Goal: Task Accomplishment & Management: Manage account settings

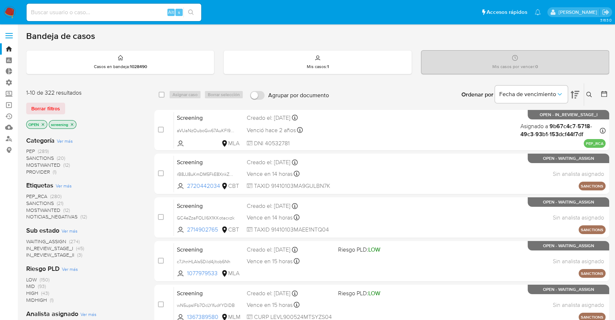
click at [12, 8] on img at bounding box center [10, 12] width 12 height 12
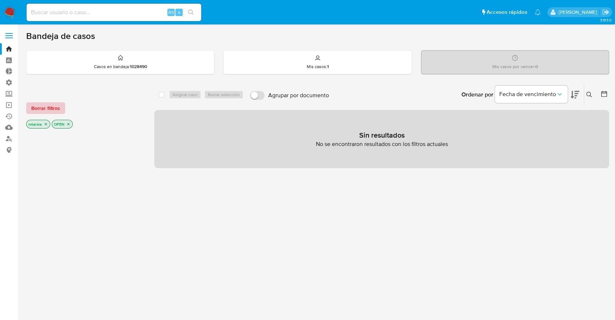
click at [62, 111] on button "Borrar filtros" at bounding box center [45, 108] width 39 height 12
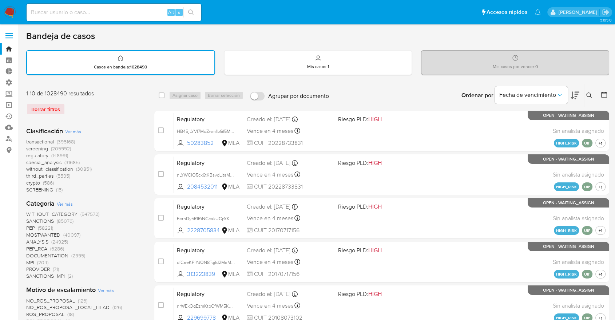
click at [29, 147] on span "screening" at bounding box center [37, 148] width 22 height 7
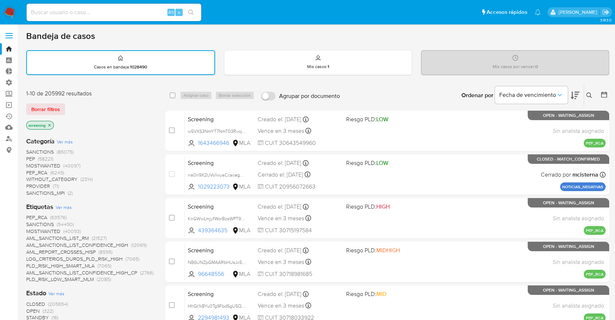
click at [31, 308] on span "OPEN" at bounding box center [32, 310] width 13 height 7
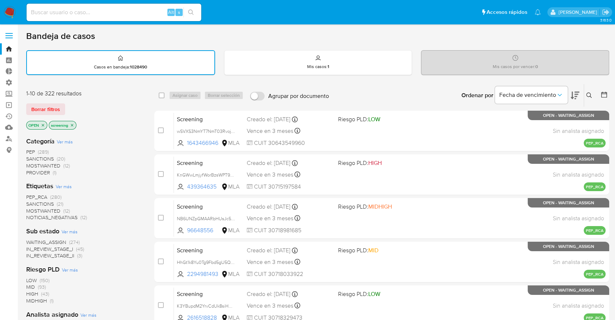
click at [32, 202] on span "SANCTIONS" at bounding box center [40, 203] width 28 height 7
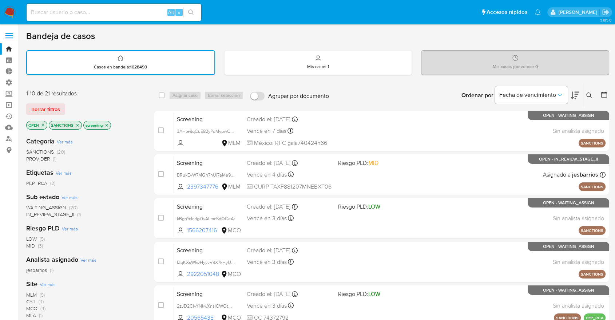
click at [574, 91] on icon at bounding box center [575, 95] width 9 height 9
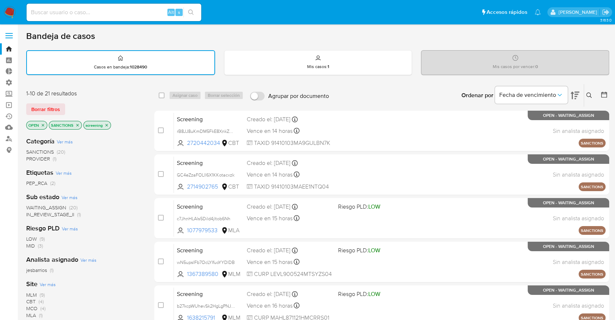
click at [30, 292] on span "MLM" at bounding box center [31, 294] width 11 height 7
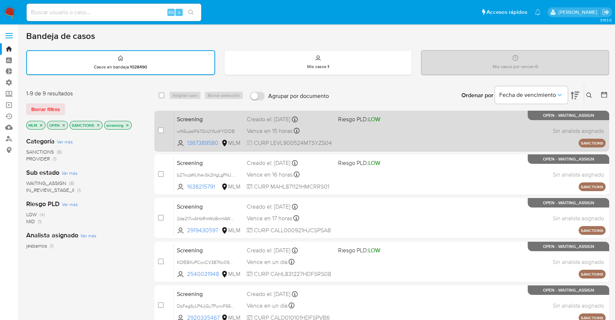
click at [210, 118] on span "Screening" at bounding box center [209, 118] width 64 height 9
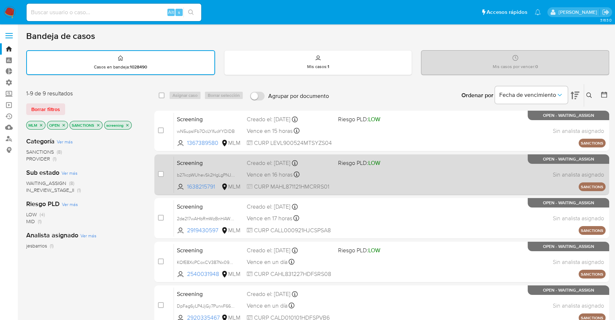
click at [206, 165] on span "Screening" at bounding box center [209, 162] width 64 height 9
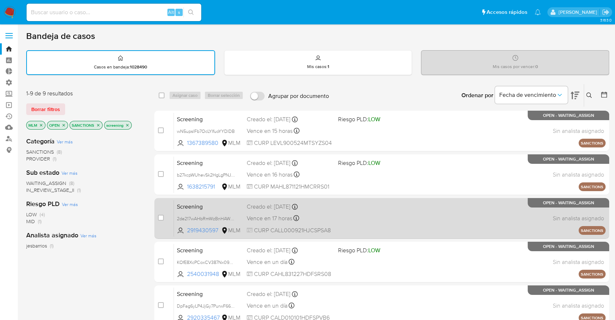
click at [205, 206] on span "Screening" at bounding box center [209, 205] width 64 height 9
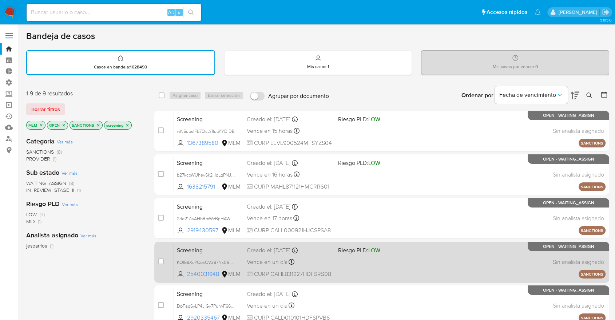
click at [206, 253] on span "Screening" at bounding box center [209, 249] width 64 height 9
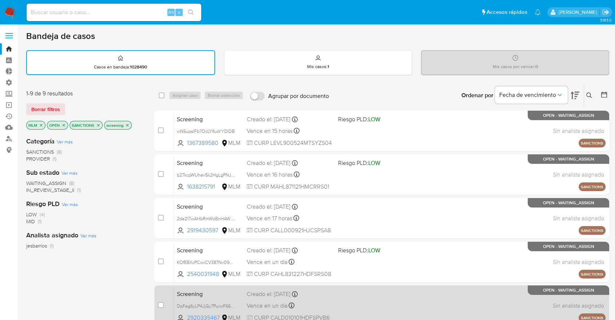
click at [210, 291] on span "Screening" at bounding box center [209, 293] width 64 height 9
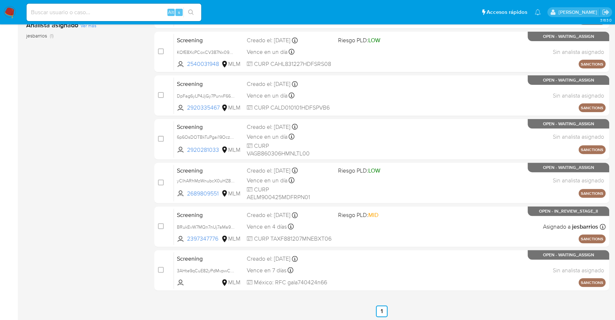
scroll to position [218, 0]
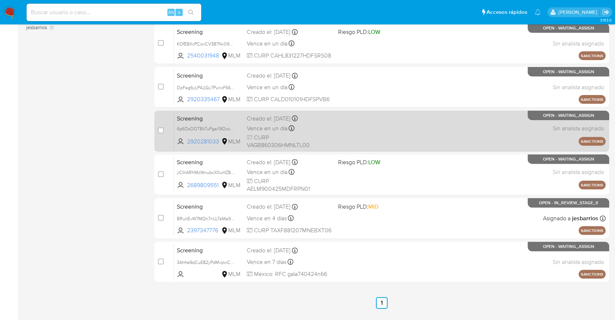
click at [212, 118] on span "Screening" at bounding box center [209, 117] width 64 height 9
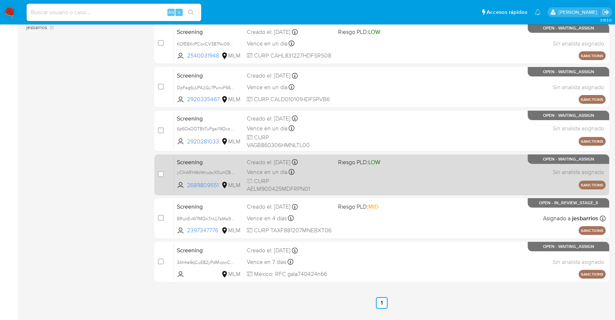
click at [223, 161] on span "Screening" at bounding box center [209, 161] width 64 height 9
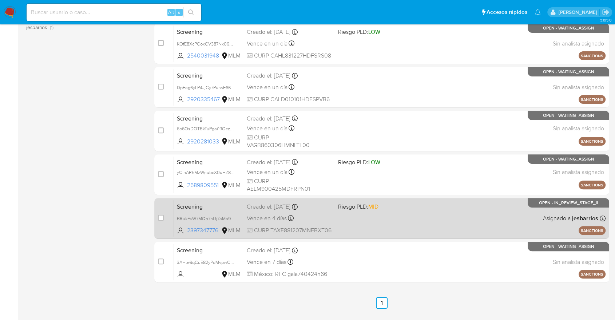
click at [212, 206] on span "Screening" at bounding box center [209, 205] width 64 height 9
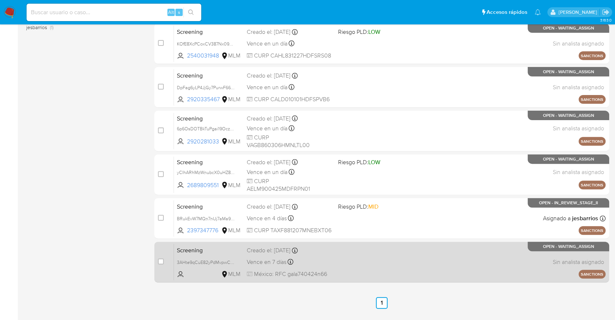
click at [217, 254] on div "Screening 3AHte9qCuE82yPdMvpwCl5pJ MLM Creado el: 12/10/2025 Creado el: 12/10/2…" at bounding box center [390, 262] width 432 height 37
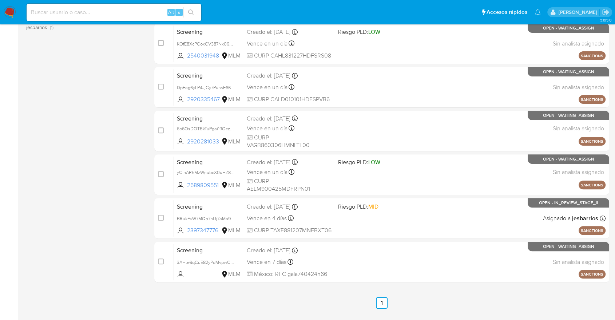
scroll to position [0, 0]
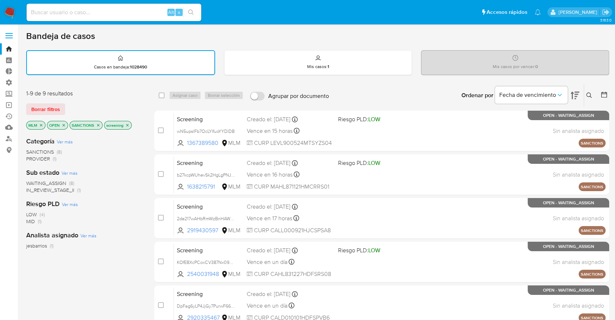
click at [41, 125] on icon "close-filter" at bounding box center [41, 125] width 3 height 3
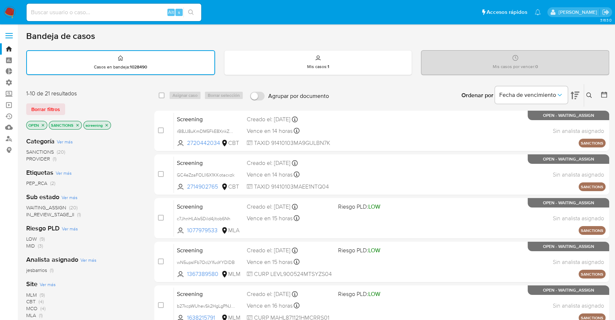
click at [39, 280] on div "Site Ver más MLM (9) CBT (4) MCO (4) MLA (1) MLC (1) MLU (1) MPE (1)" at bounding box center [84, 310] width 117 height 60
click at [42, 283] on span "Ver más" at bounding box center [48, 284] width 16 height 7
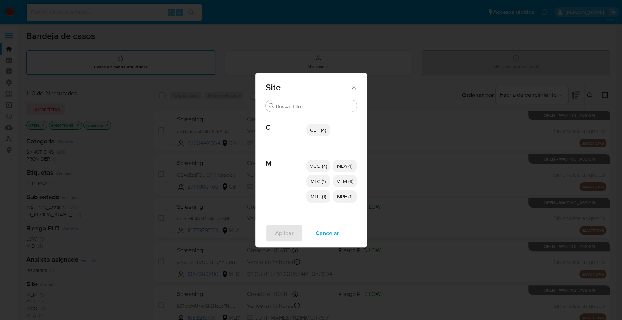
click at [314, 127] on span "CBT (4)" at bounding box center [318, 129] width 16 height 7
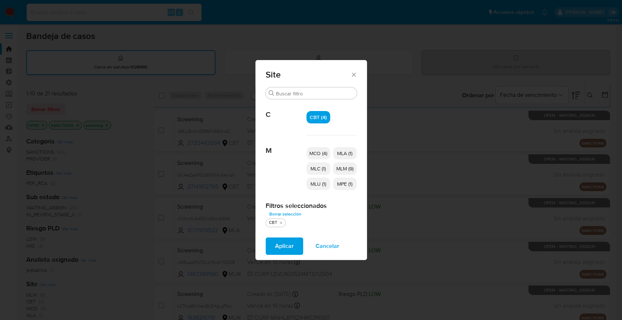
click at [311, 154] on span "MCO (4)" at bounding box center [318, 153] width 18 height 7
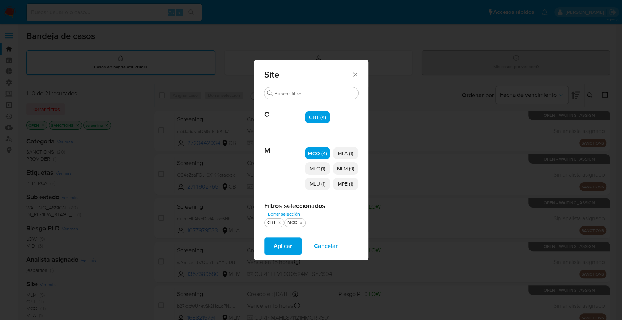
click at [314, 172] on p "MLC (1)" at bounding box center [317, 168] width 25 height 12
click at [312, 183] on span "MLU (1)" at bounding box center [318, 183] width 16 height 7
click at [341, 185] on span "MPE (1)" at bounding box center [345, 183] width 15 height 7
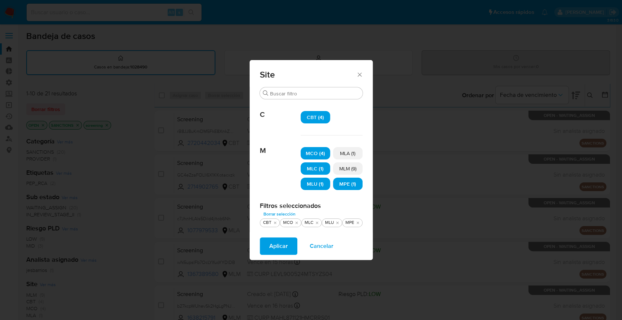
click at [286, 250] on span "Aplicar" at bounding box center [278, 246] width 19 height 16
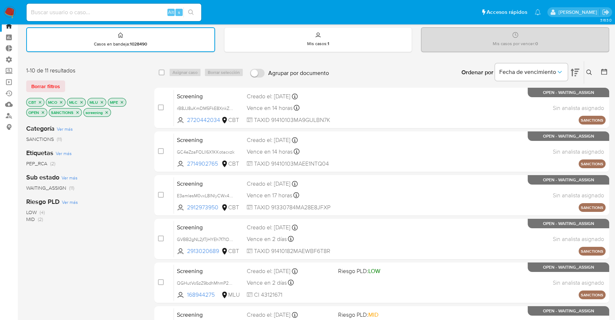
scroll to position [23, 0]
click at [373, 78] on div "Ordenar por Fecha de vencimiento No es posible ordenar los resultados mientras …" at bounding box center [471, 72] width 277 height 23
click at [424, 62] on div "Ordenar por Fecha de vencimiento No es posible ordenar los resultados mientras …" at bounding box center [471, 72] width 277 height 23
click at [448, 62] on div "Ordenar por Fecha de vencimiento No es posible ordenar los resultados mientras …" at bounding box center [471, 72] width 277 height 23
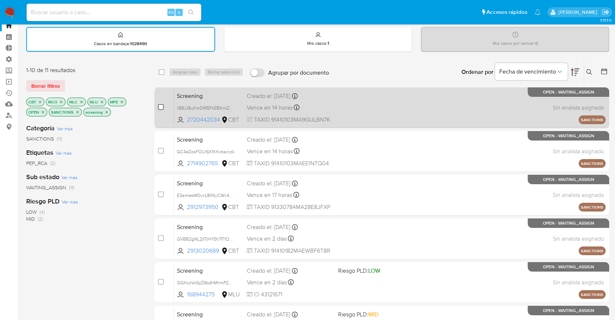
click at [159, 106] on input "checkbox" at bounding box center [161, 107] width 6 height 6
checkbox input "true"
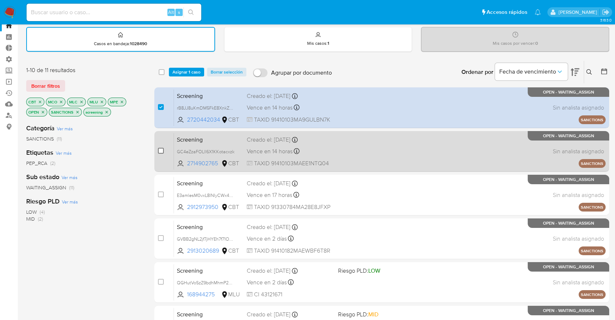
click at [161, 148] on input "checkbox" at bounding box center [161, 151] width 6 height 6
checkbox input "true"
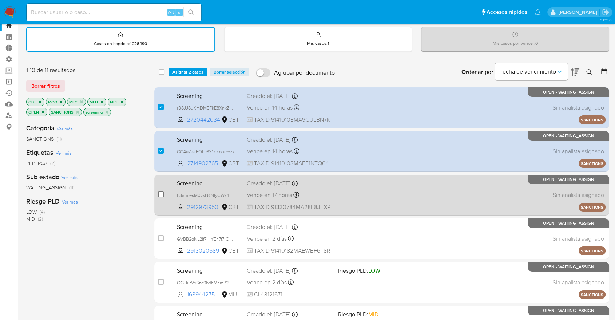
click at [162, 194] on input "checkbox" at bounding box center [161, 195] width 6 height 6
checkbox input "true"
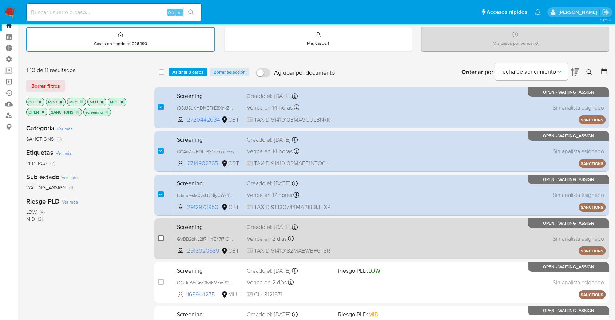
click at [162, 237] on input "checkbox" at bounding box center [161, 238] width 6 height 6
checkbox input "true"
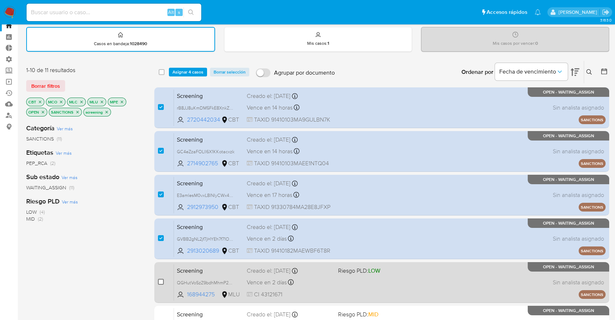
click at [161, 280] on input "checkbox" at bounding box center [161, 282] width 6 height 6
checkbox input "true"
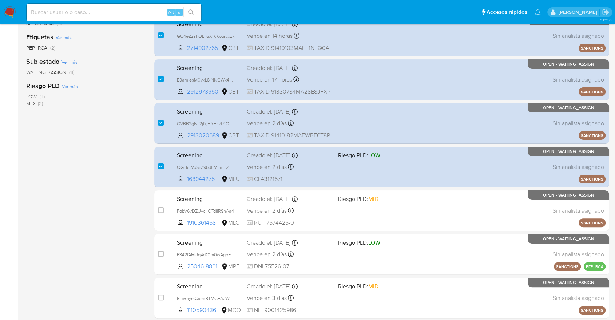
scroll to position [142, 0]
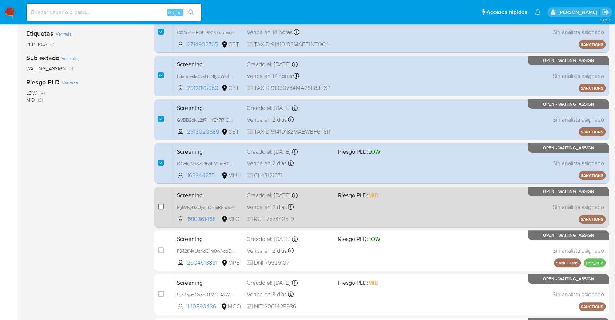
click at [160, 205] on input "checkbox" at bounding box center [161, 207] width 6 height 6
checkbox input "true"
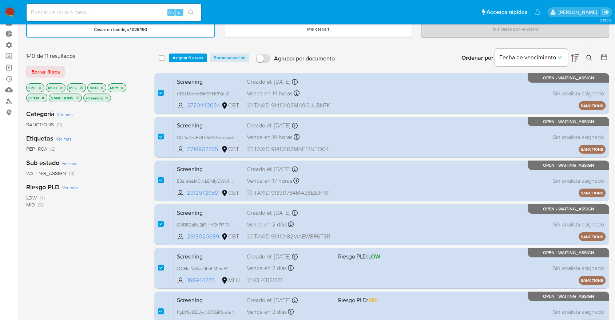
scroll to position [0, 0]
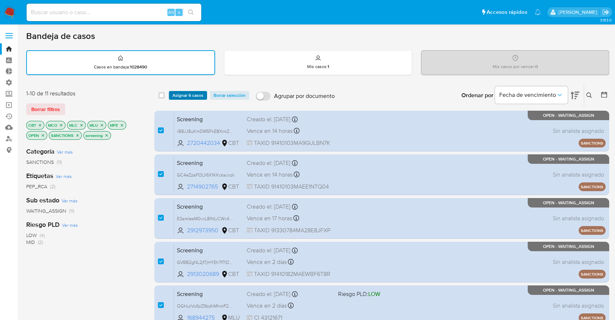
click at [197, 95] on span "Asignar 6 casos" at bounding box center [188, 95] width 31 height 7
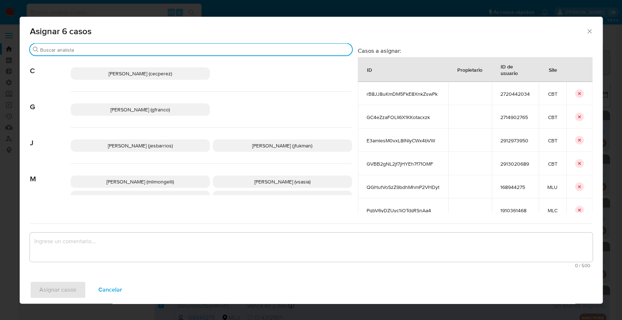
click at [162, 48] on input "Buscar" at bounding box center [194, 50] width 309 height 7
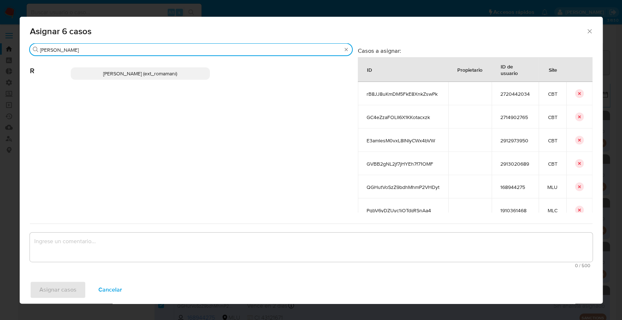
type input "rosa"
click at [178, 78] on p "Rosalia Mamani (ext_romamani)" at bounding box center [140, 73] width 139 height 12
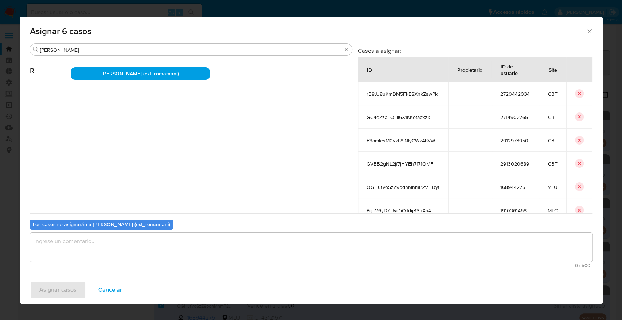
click at [125, 256] on textarea "assign-modal" at bounding box center [311, 247] width 562 height 29
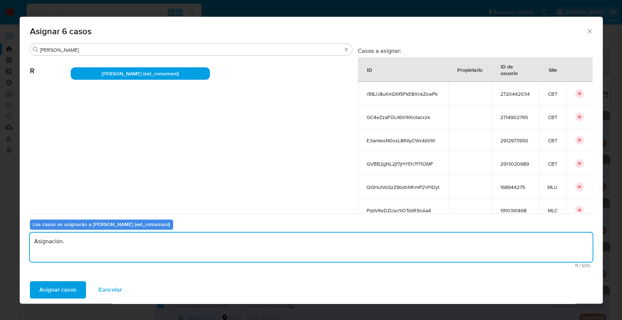
drag, startPoint x: 99, startPoint y: 243, endPoint x: 15, endPoint y: 248, distance: 83.9
click at [15, 248] on div "Asignar 6 casos Buscar rosa R Rosalia Mamani (ext_romamani) Casos a asignar: ID…" at bounding box center [311, 160] width 622 height 320
type textarea "Asignación."
click at [76, 284] on button "Asignar casos" at bounding box center [58, 289] width 56 height 17
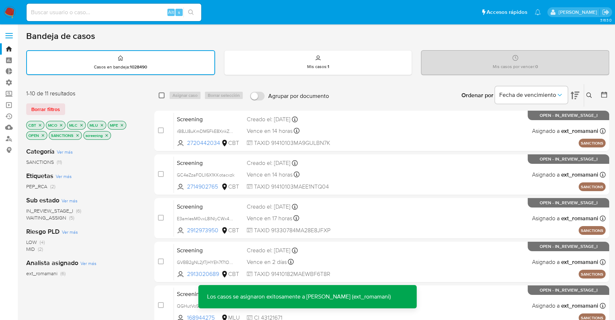
click at [161, 96] on input "checkbox" at bounding box center [162, 95] width 6 height 6
checkbox input "true"
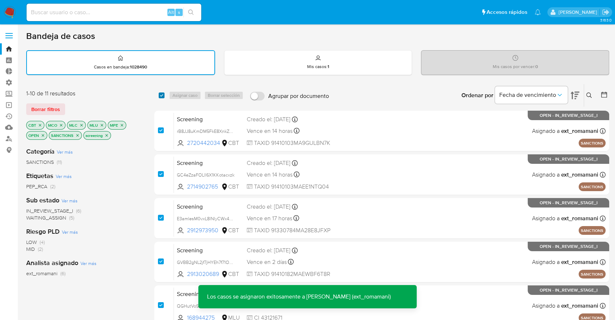
checkbox input "true"
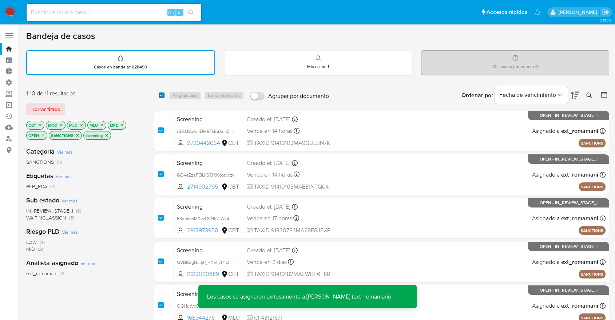
checkbox input "true"
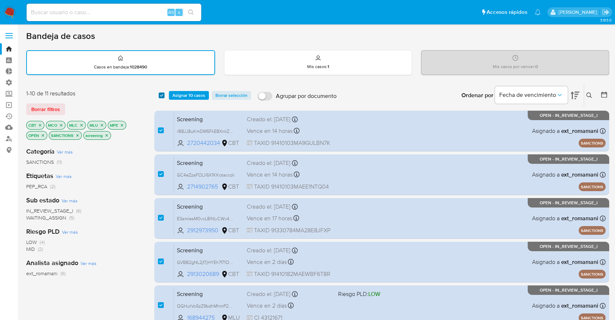
click at [161, 96] on input "checkbox" at bounding box center [162, 95] width 6 height 6
checkbox input "false"
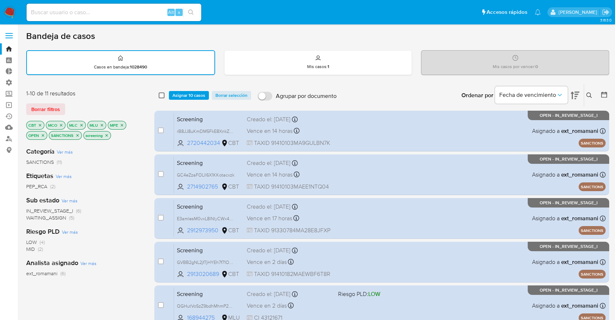
checkbox input "false"
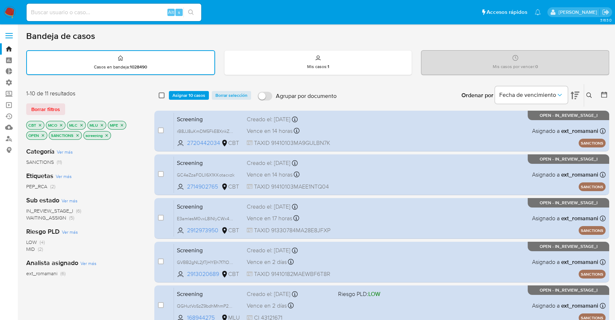
checkbox input "false"
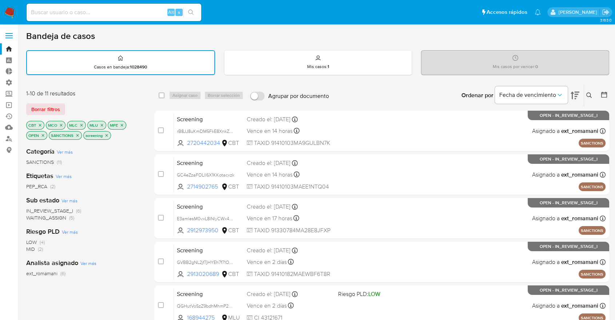
click at [26, 219] on span "WAITING_ASSIGN" at bounding box center [46, 217] width 40 height 7
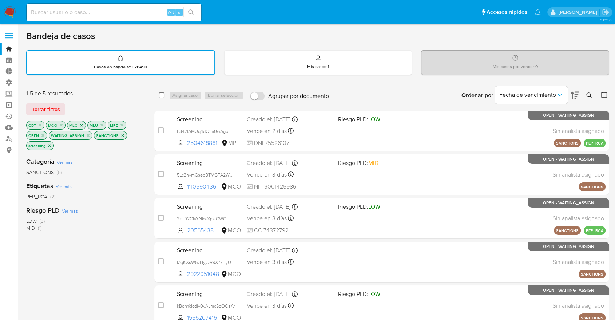
click at [160, 94] on input "checkbox" at bounding box center [162, 95] width 6 height 6
checkbox input "true"
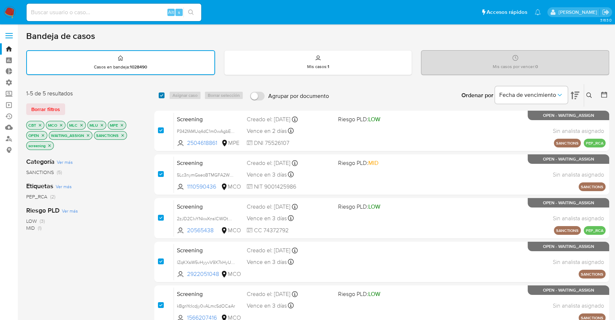
checkbox input "true"
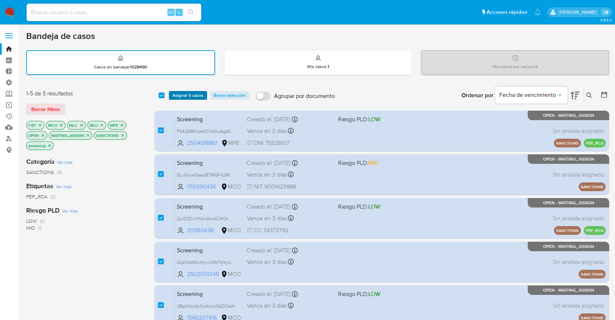
click at [173, 97] on span "Asignar 5 casos" at bounding box center [188, 95] width 31 height 7
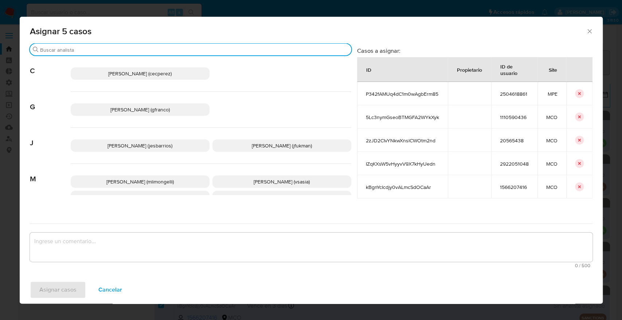
click at [159, 49] on input "Buscar" at bounding box center [194, 50] width 308 height 7
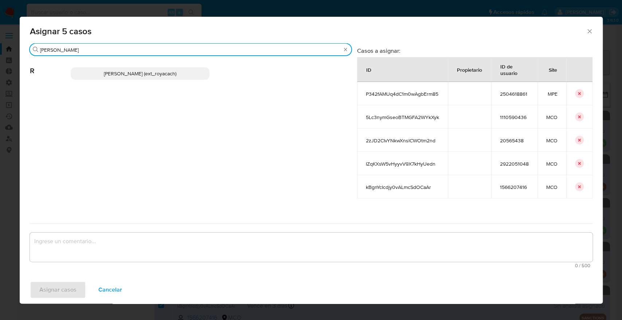
type input "romi"
click at [192, 78] on p "Romina Isabel Yacachury (ext_royacach)" at bounding box center [140, 73] width 139 height 12
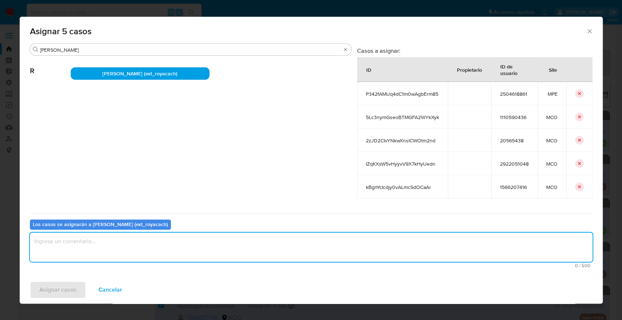
click at [140, 249] on textarea "assign-modal" at bounding box center [311, 247] width 562 height 29
paste textarea "Asignación."
type textarea "Asignación."
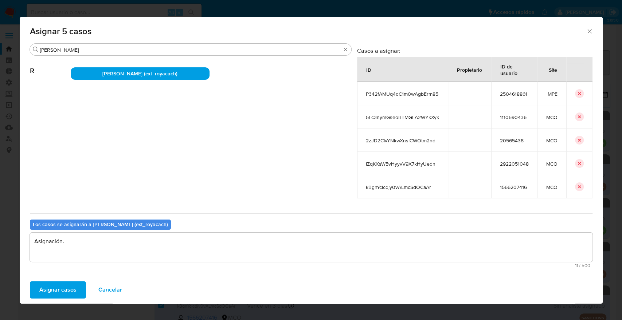
click at [73, 291] on span "Asignar casos" at bounding box center [57, 290] width 37 height 16
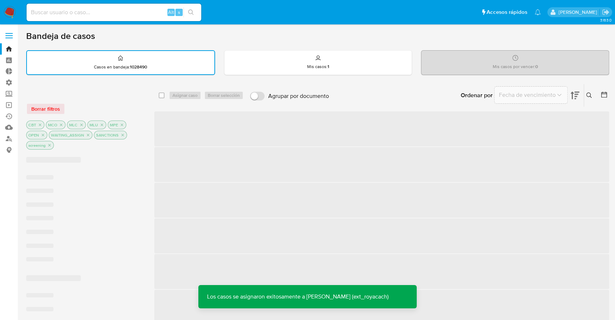
click at [427, 20] on ul "Pausado Ver notificaciones Alt s Accesos rápidos Presiona las siguientes teclas…" at bounding box center [284, 12] width 522 height 18
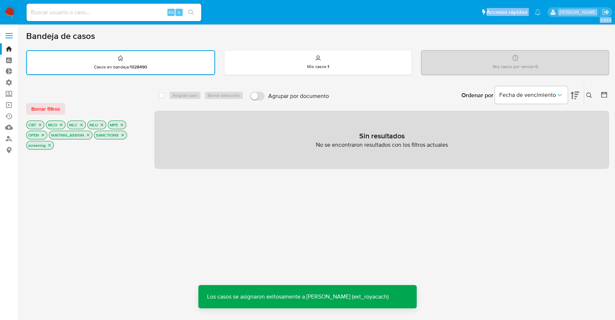
drag, startPoint x: 432, startPoint y: 11, endPoint x: 127, endPoint y: 84, distance: 313.4
click at [127, 84] on div "Pausado Ver notificaciones Alt s Accesos rápidos Presiona las siguientes teclas…" at bounding box center [307, 232] width 615 height 465
click at [62, 107] on button "Borrar filtros" at bounding box center [45, 109] width 39 height 12
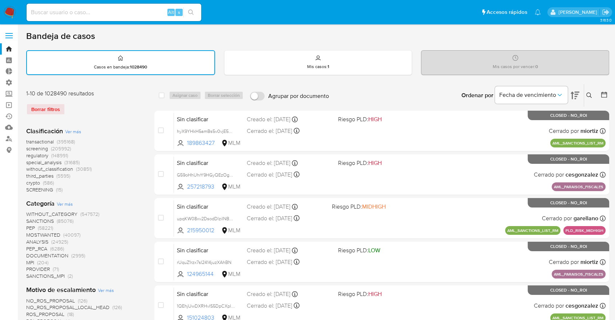
click at [26, 157] on span "regulatory" at bounding box center [37, 155] width 22 height 7
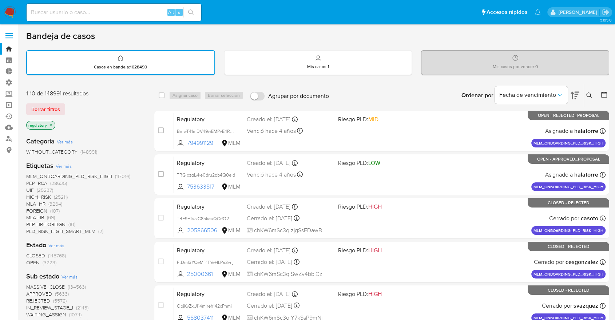
click at [32, 261] on span "OPEN" at bounding box center [32, 262] width 13 height 7
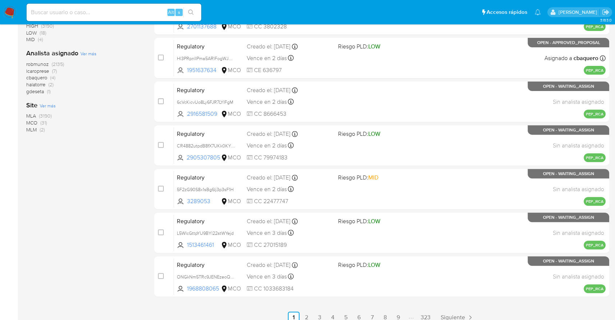
scroll to position [258, 0]
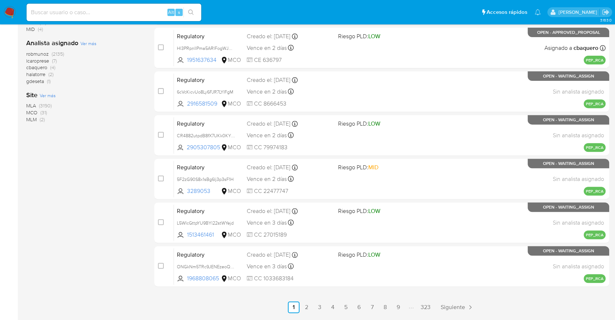
click at [31, 110] on span "MCO" at bounding box center [31, 112] width 11 height 7
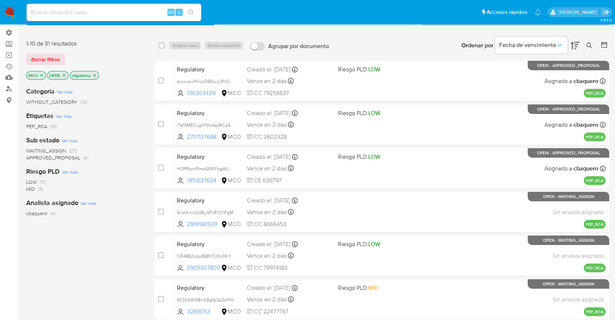
scroll to position [51, 0]
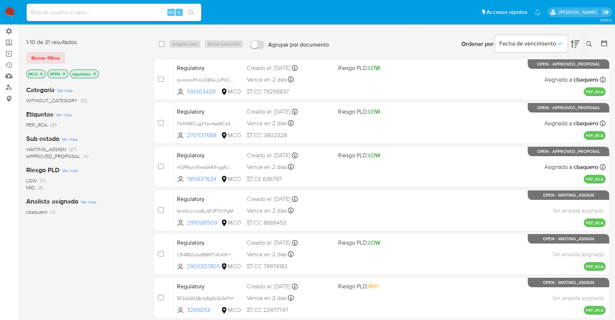
click at [417, 14] on ul "Pausado Ver notificaciones Alt s Accesos rápidos Presiona las siguientes teclas…" at bounding box center [284, 12] width 522 height 18
click at [31, 149] on span "WAITING_ASSIGN" at bounding box center [46, 149] width 40 height 7
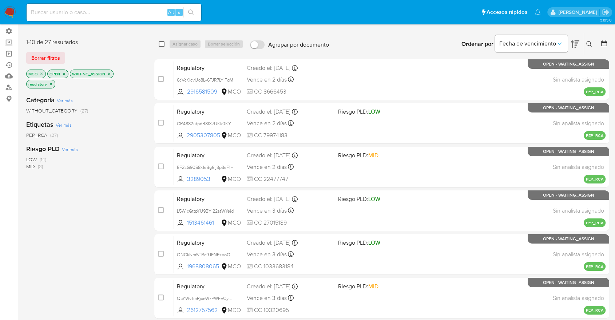
click at [160, 42] on input "checkbox" at bounding box center [162, 44] width 6 height 6
checkbox input "true"
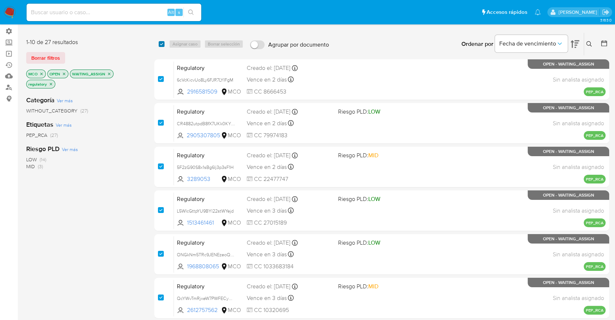
checkbox input "true"
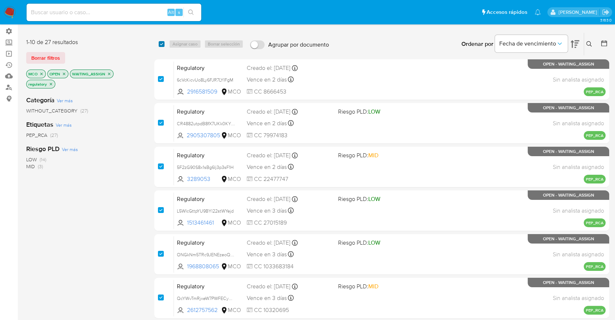
checkbox input "true"
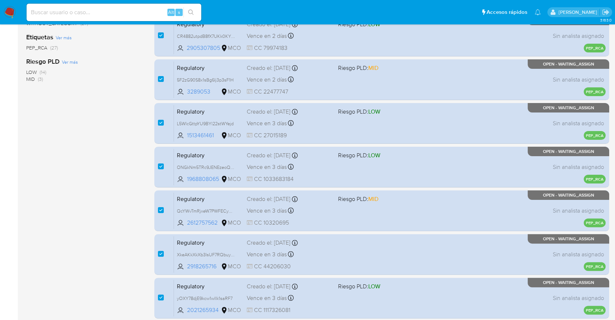
scroll to position [281, 0]
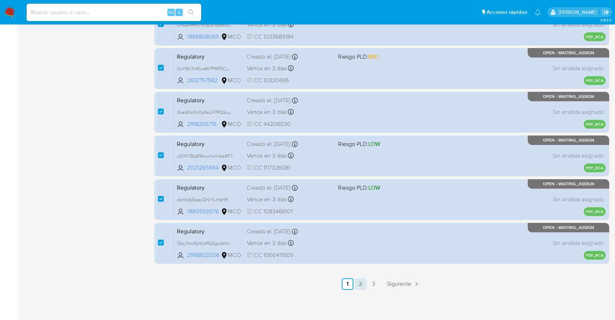
click at [362, 284] on link "2" at bounding box center [361, 284] width 12 height 12
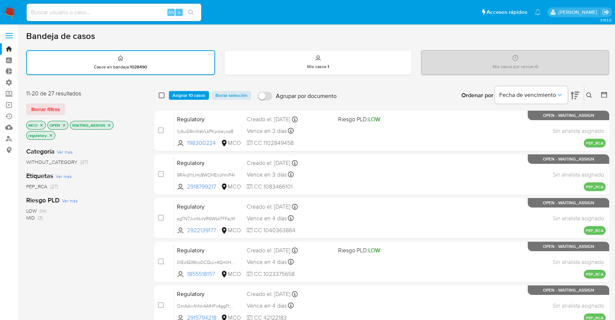
click at [161, 98] on input "checkbox" at bounding box center [162, 95] width 6 height 6
checkbox input "true"
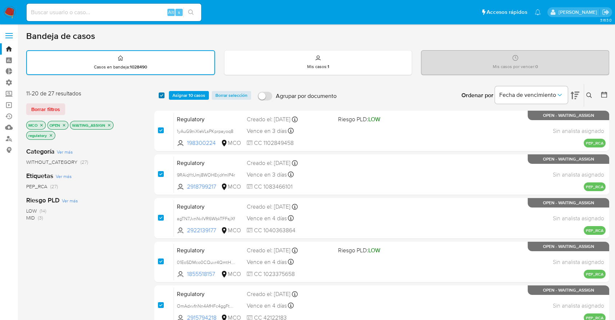
checkbox input "true"
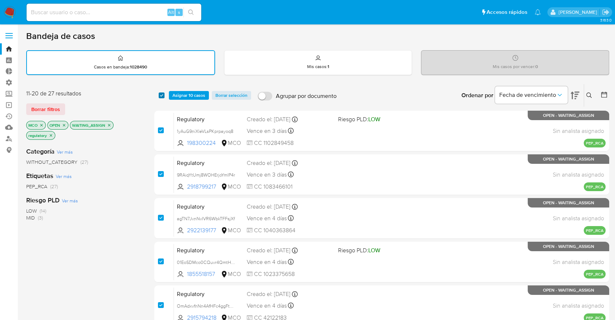
checkbox input "true"
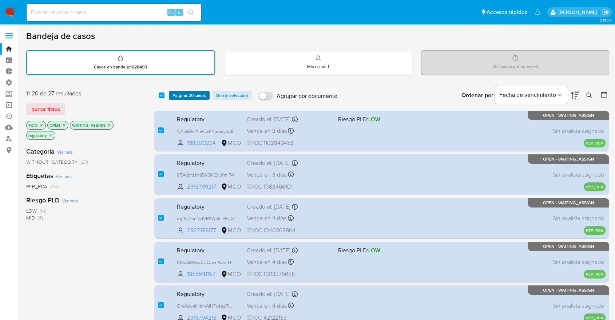
click at [175, 97] on span "Asignar 20 casos" at bounding box center [190, 95] width 34 height 7
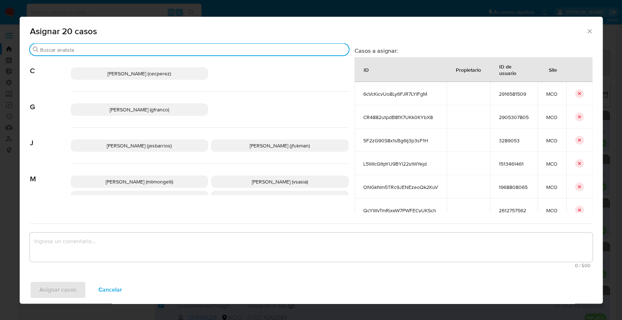
click at [142, 49] on input "Buscar" at bounding box center [193, 50] width 306 height 7
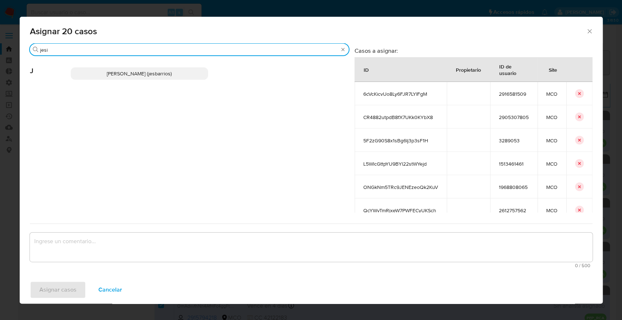
type input "jesi"
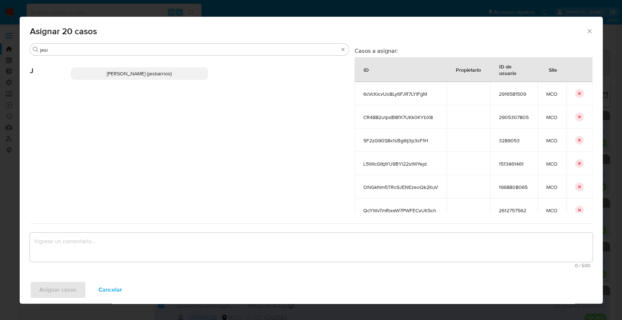
click at [200, 71] on p "Jesica Iris Barrios Leita (jesbarrios)" at bounding box center [140, 73] width 138 height 12
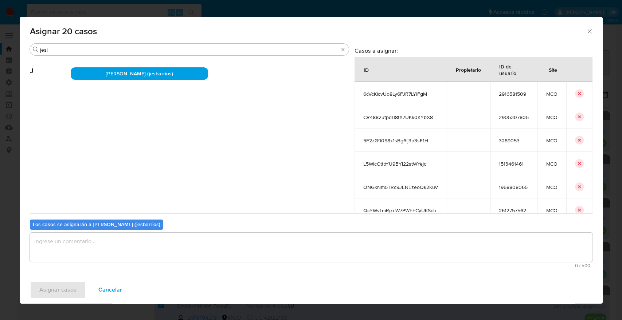
click at [136, 248] on textarea "assign-modal" at bounding box center [311, 247] width 562 height 29
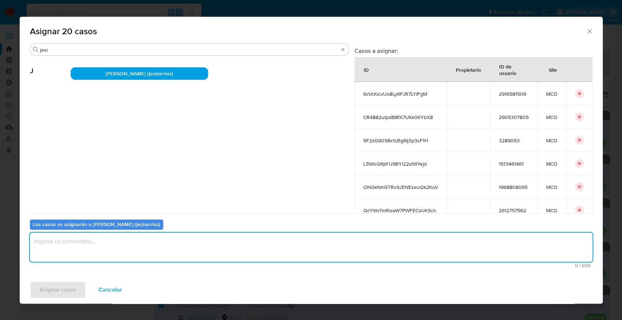
paste textarea "Asignación."
type textarea "Asignación."
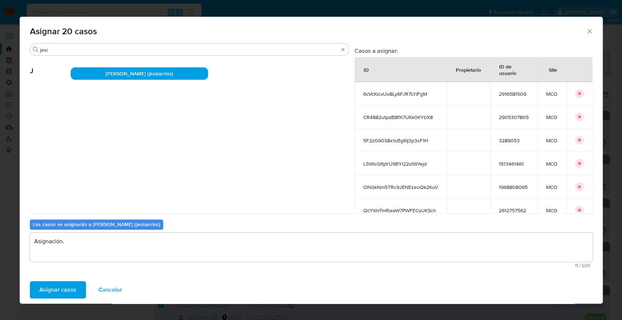
click at [73, 286] on span "Asignar casos" at bounding box center [57, 290] width 37 height 16
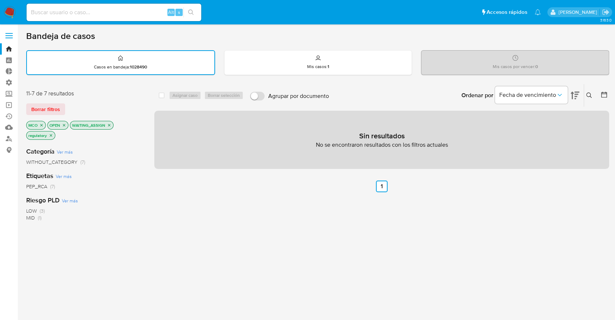
click at [109, 125] on icon "close-filter" at bounding box center [109, 125] width 4 height 4
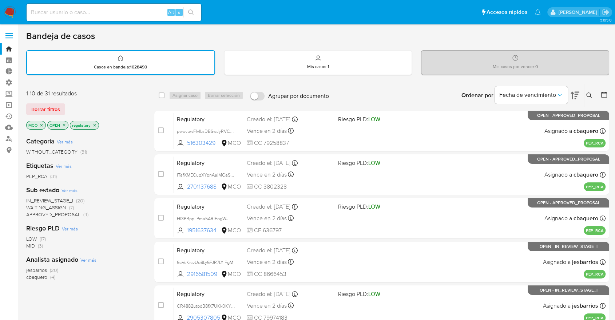
click at [30, 205] on span "WAITING_ASSIGN" at bounding box center [46, 207] width 40 height 7
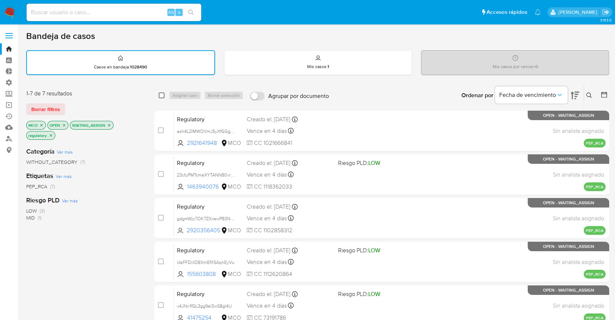
click at [160, 95] on input "checkbox" at bounding box center [162, 95] width 6 height 6
checkbox input "true"
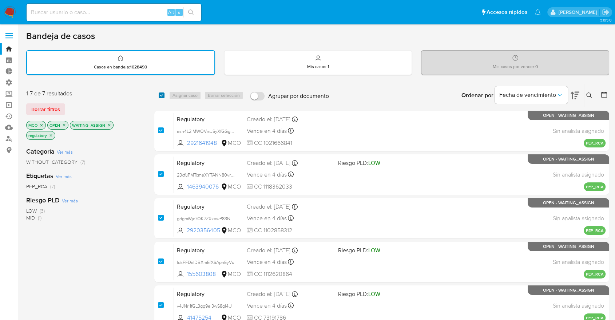
checkbox input "true"
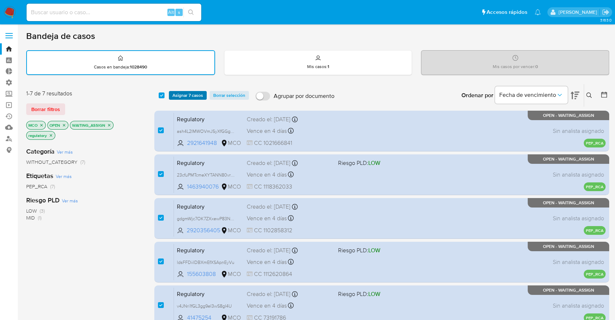
click at [171, 95] on button "Asignar 7 casos" at bounding box center [188, 95] width 38 height 9
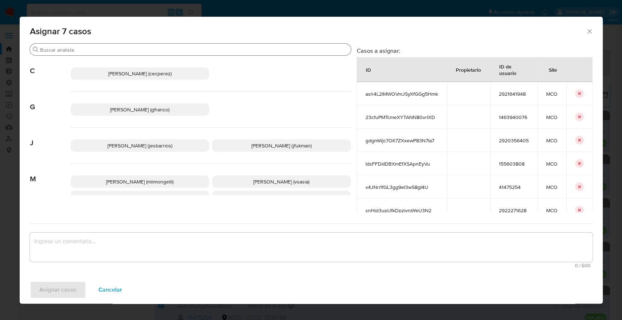
click at [142, 50] on input "Buscar" at bounding box center [194, 50] width 308 height 7
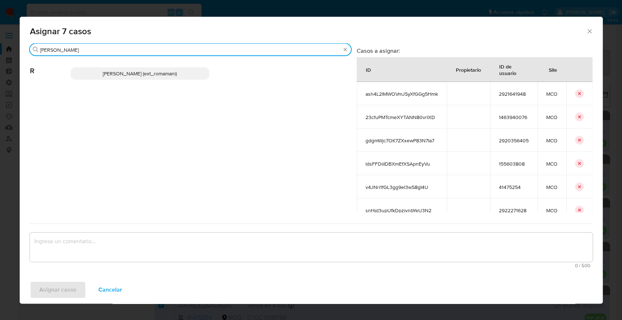
type input "rosa"
click at [180, 78] on p "Rosalia Mamani (ext_romamani)" at bounding box center [140, 73] width 139 height 12
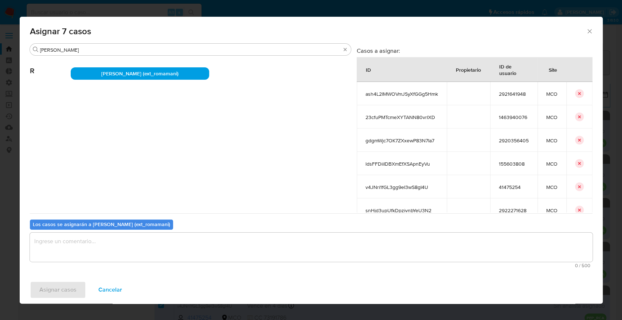
click at [121, 244] on textarea "assign-modal" at bounding box center [311, 247] width 562 height 29
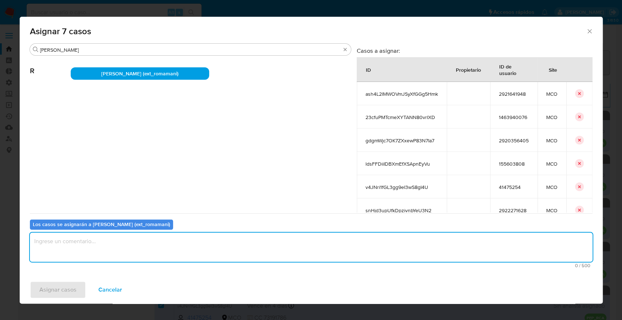
paste textarea "Asignación."
type textarea "Asignación."
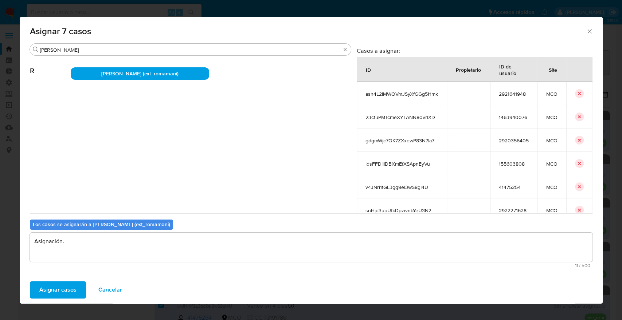
click at [83, 296] on button "Asignar casos" at bounding box center [58, 289] width 56 height 17
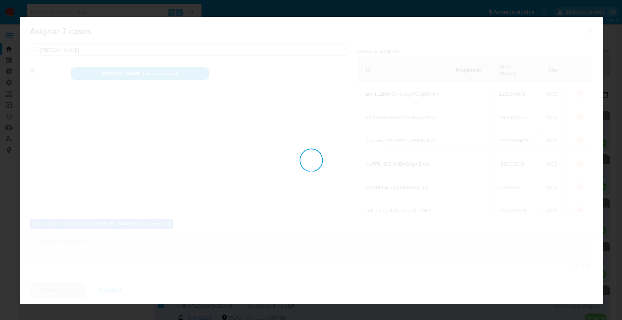
checkbox input "false"
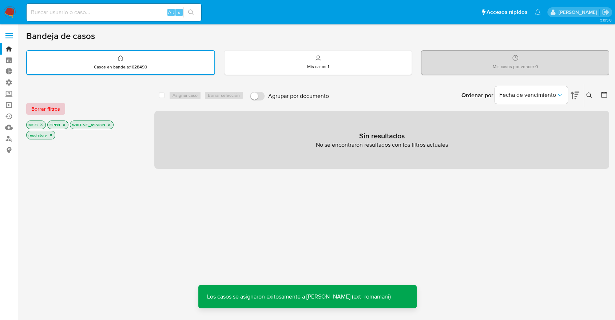
click at [63, 106] on button "Borrar filtros" at bounding box center [45, 109] width 39 height 12
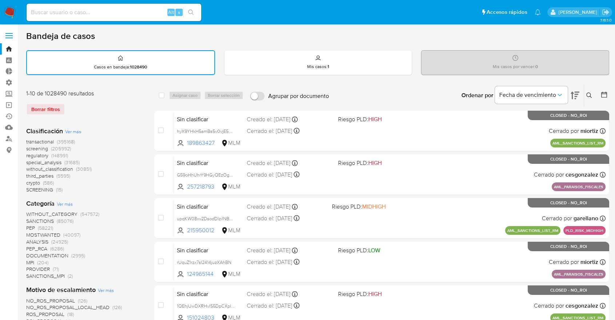
click at [28, 146] on span "screening" at bounding box center [37, 148] width 22 height 7
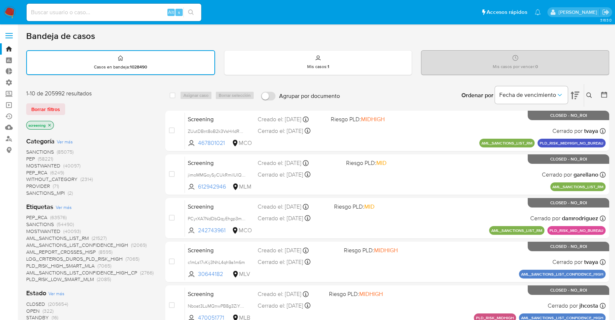
click at [29, 310] on span "OPEN" at bounding box center [32, 310] width 13 height 7
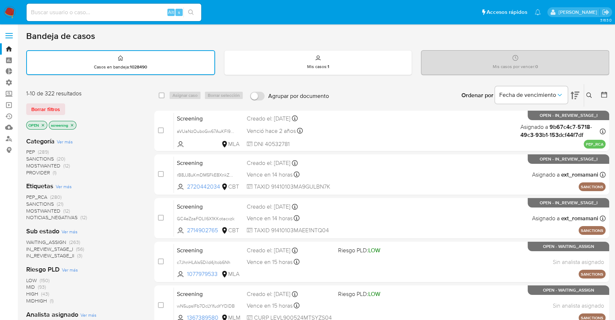
click at [30, 209] on span "MOSTWANTED" at bounding box center [43, 210] width 34 height 7
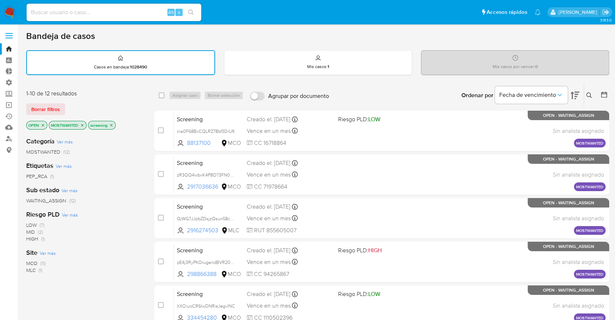
click at [34, 200] on span "WAITING_ASSIGN" at bounding box center [46, 200] width 40 height 7
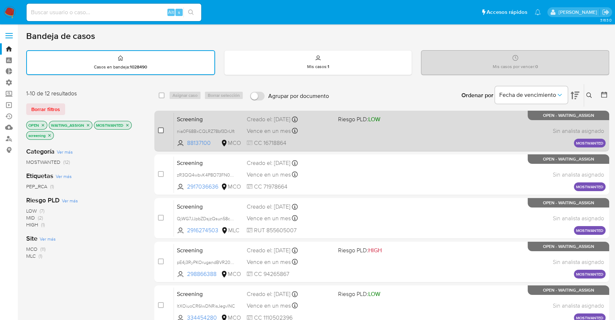
click at [160, 130] on input "checkbox" at bounding box center [161, 130] width 6 height 6
checkbox input "true"
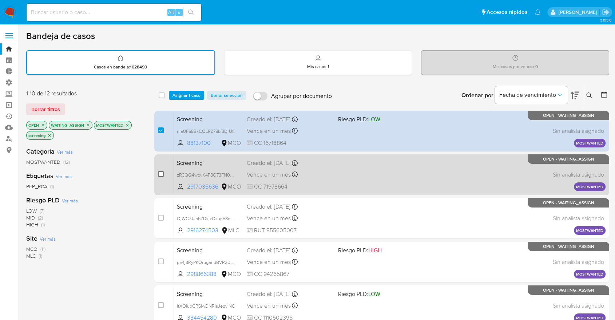
click at [161, 173] on input "checkbox" at bounding box center [161, 174] width 6 height 6
checkbox input "true"
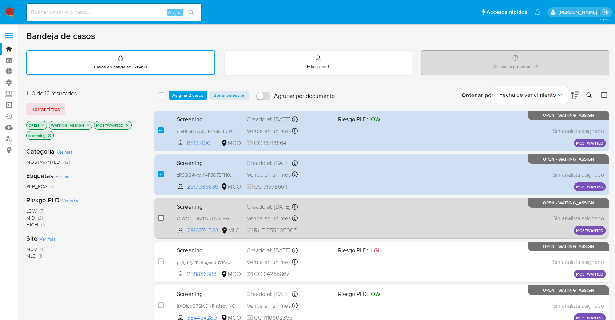
click at [162, 218] on input "checkbox" at bounding box center [161, 218] width 6 height 6
checkbox input "true"
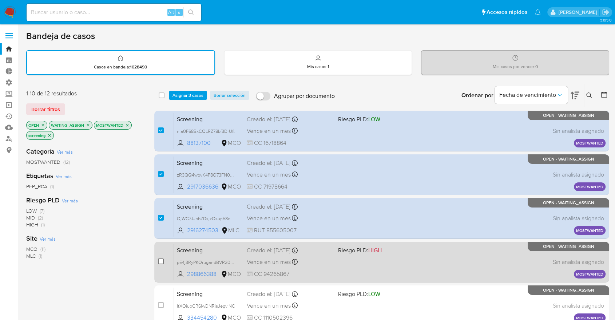
click at [162, 260] on input "checkbox" at bounding box center [161, 262] width 6 height 6
checkbox input "true"
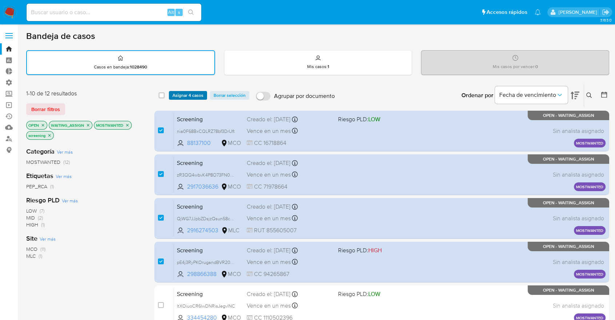
click at [204, 96] on button "Asignar 4 casos" at bounding box center [188, 95] width 38 height 9
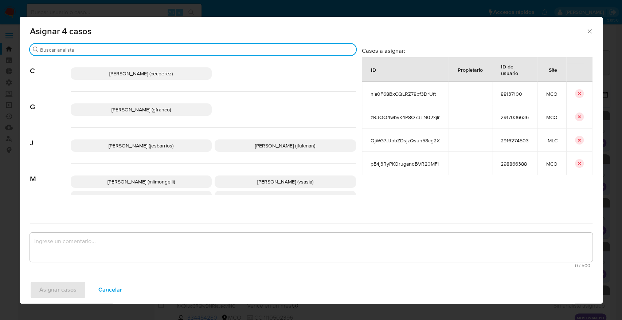
click at [189, 49] on input "Buscar" at bounding box center [196, 50] width 313 height 7
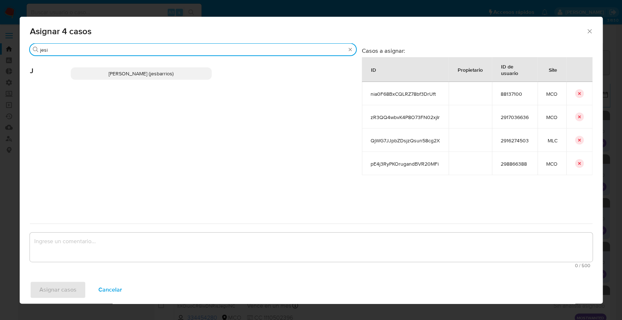
type input "jesi"
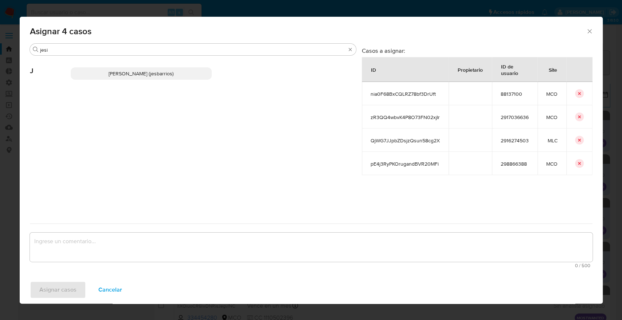
click at [190, 74] on p "Jesica Iris Barrios Leita (jesbarrios)" at bounding box center [141, 73] width 141 height 12
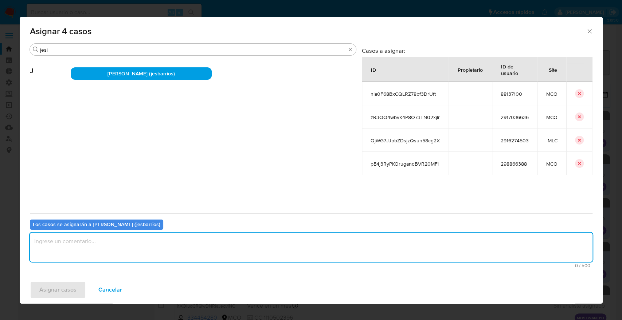
click at [134, 244] on textarea "assign-modal" at bounding box center [311, 247] width 562 height 29
paste textarea "Asignación."
type textarea "Asignación."
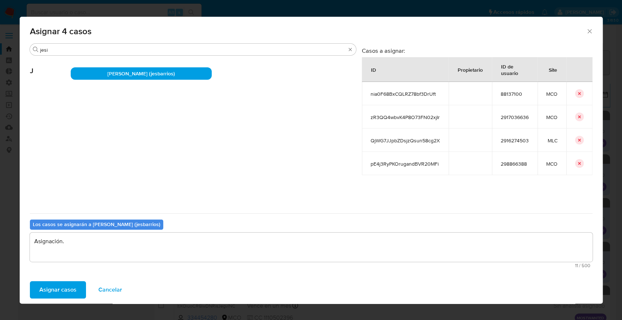
click at [79, 290] on button "Asignar casos" at bounding box center [58, 289] width 56 height 17
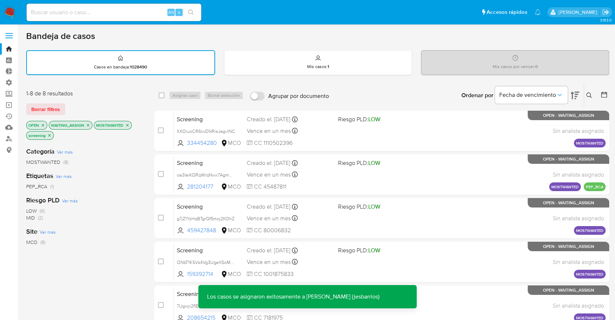
click at [87, 123] on icon "close-filter" at bounding box center [88, 125] width 4 height 4
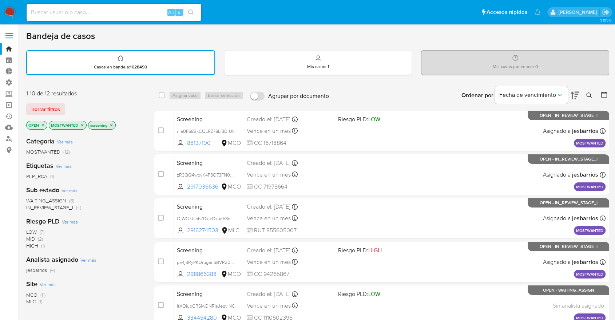
click at [80, 123] on icon "close-filter" at bounding box center [82, 125] width 4 height 4
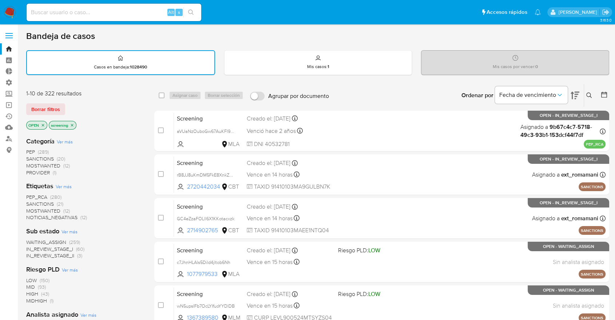
click at [29, 194] on span "PEP_RCA" at bounding box center [36, 196] width 21 height 7
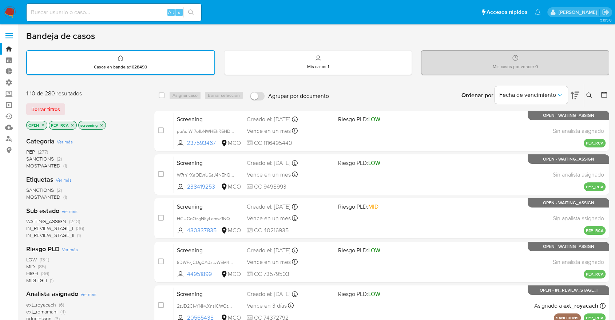
click at [99, 28] on main "3.163.0" at bounding box center [307, 301] width 615 height 602
click at [31, 221] on span "WAITING_ASSIGN" at bounding box center [46, 221] width 40 height 7
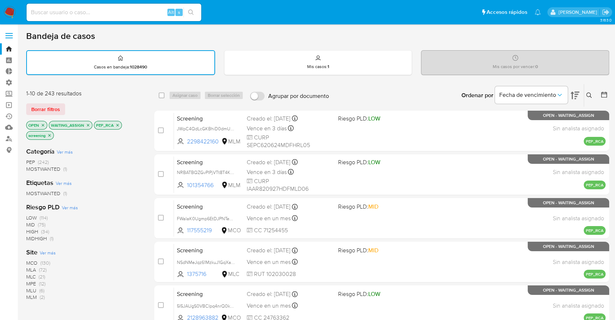
click at [30, 259] on span "MCO" at bounding box center [31, 262] width 11 height 7
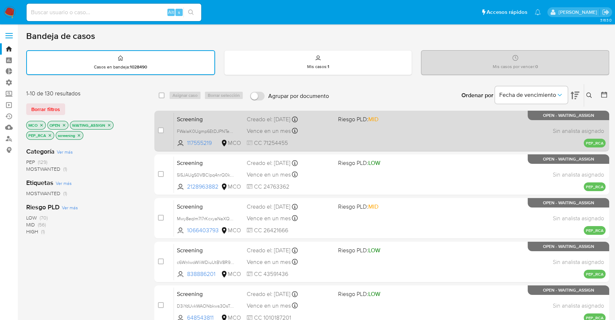
click at [216, 120] on span "Screening" at bounding box center [209, 118] width 64 height 9
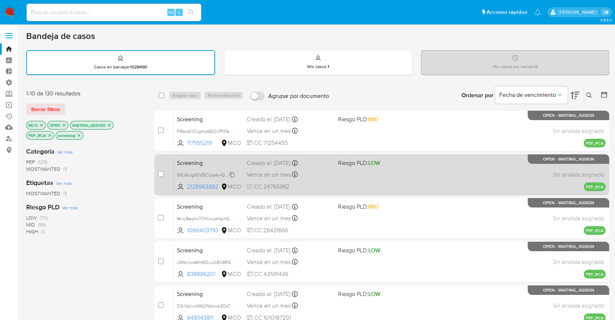
click at [211, 170] on span "5I5JAUgS0VBCIpq4nrQ0kxiY" at bounding box center [206, 174] width 59 height 8
click at [219, 162] on span "Screening" at bounding box center [209, 162] width 64 height 9
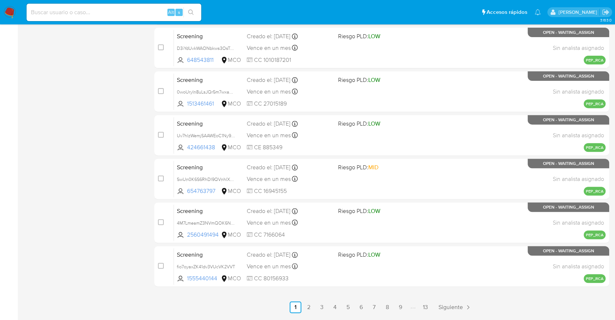
scroll to position [281, 0]
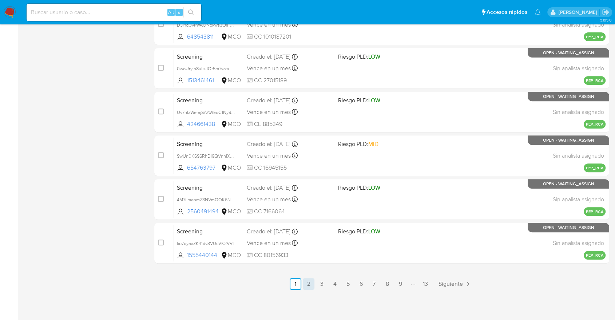
click at [311, 287] on link "2" at bounding box center [309, 284] width 12 height 12
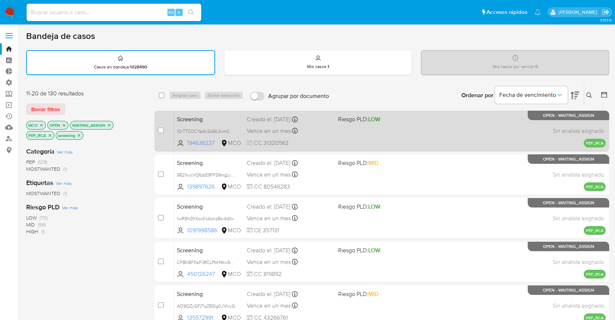
click at [226, 117] on span "Screening" at bounding box center [209, 118] width 64 height 9
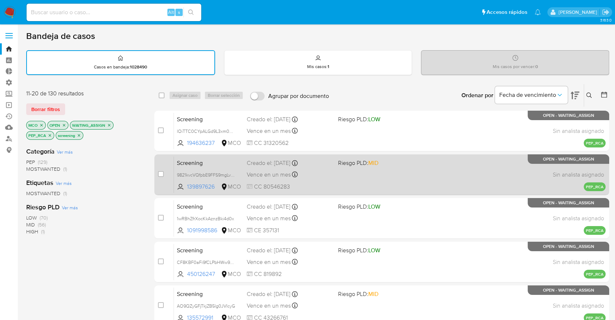
click at [220, 165] on span "Screening" at bounding box center [209, 162] width 64 height 9
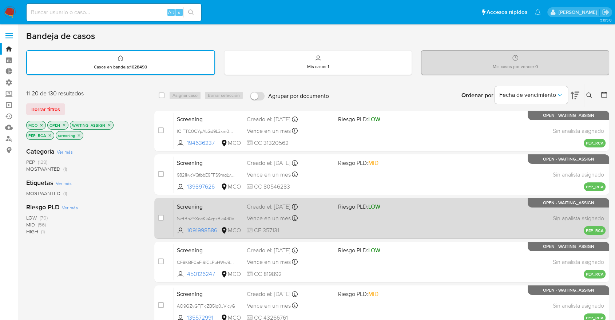
click at [218, 209] on span "Screening" at bounding box center [209, 205] width 64 height 9
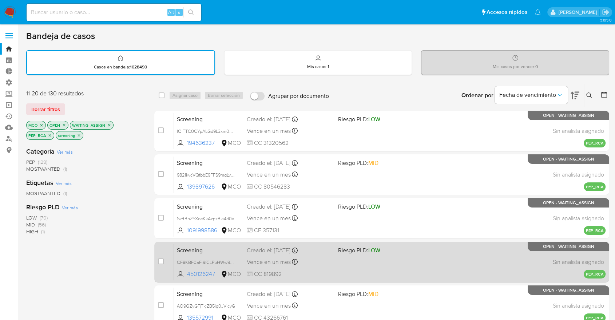
click at [213, 252] on span "Screening" at bounding box center [209, 249] width 64 height 9
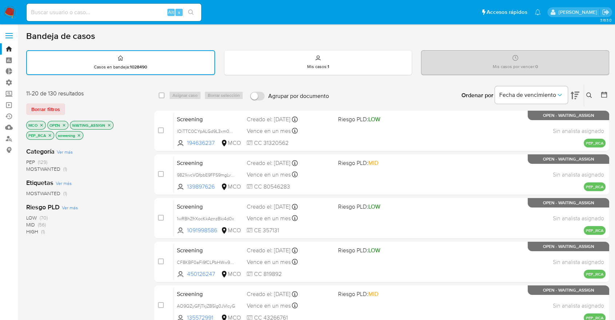
scroll to position [281, 0]
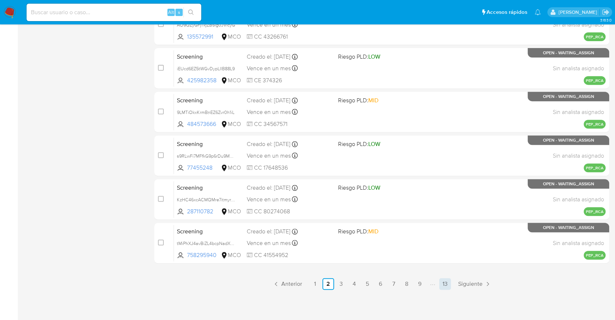
click at [444, 287] on link "13" at bounding box center [446, 284] width 12 height 12
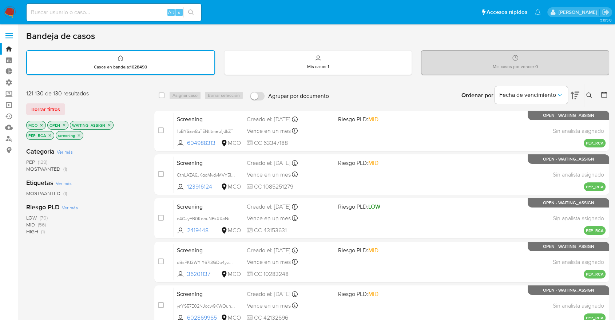
click at [449, 93] on div "Ordenar por Fecha de vencimiento No es posible ordenar los resultados mientras …" at bounding box center [471, 95] width 277 height 23
click at [460, 89] on div "Ordenar por Fecha de vencimiento" at bounding box center [520, 95] width 128 height 23
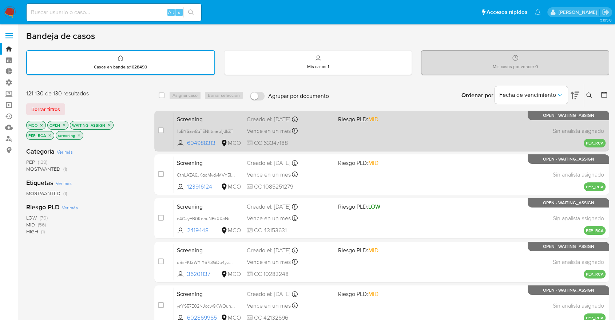
click at [221, 120] on span "Screening" at bounding box center [209, 118] width 64 height 9
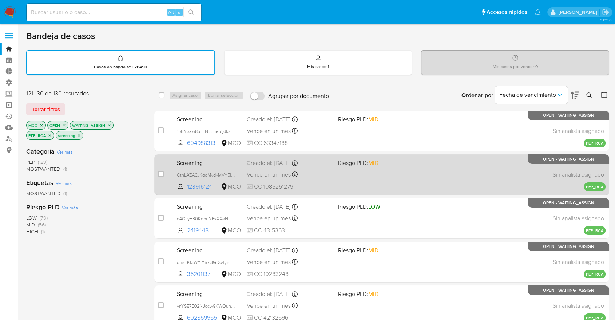
click at [212, 165] on span "Screening" at bounding box center [209, 162] width 64 height 9
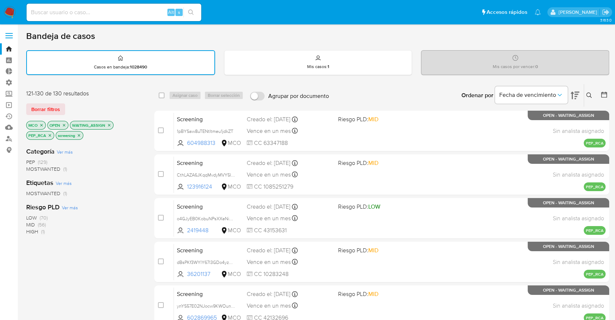
scroll to position [280, 0]
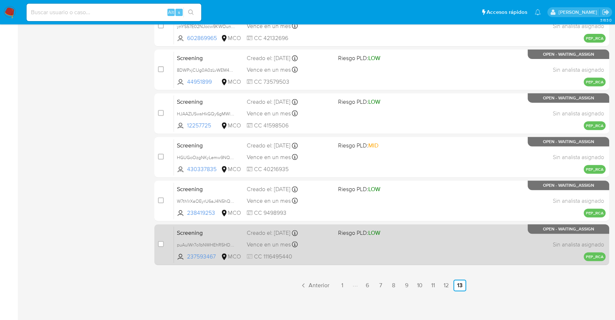
click at [217, 229] on span "Screening" at bounding box center [209, 232] width 64 height 9
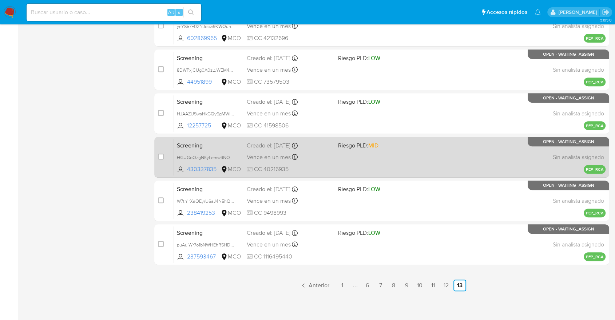
click at [215, 144] on span "Screening" at bounding box center [209, 144] width 64 height 9
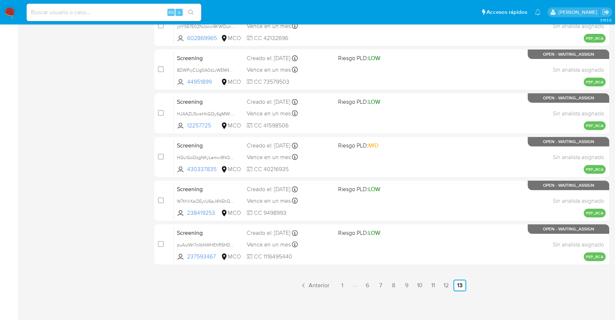
scroll to position [0, 0]
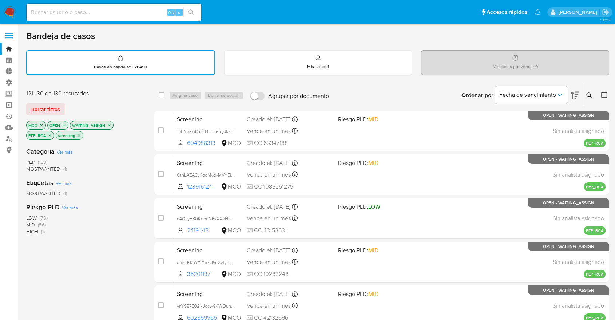
click at [447, 20] on ul "Pausado Ver notificaciones Alt s Accesos rápidos Presiona las siguientes teclas…" at bounding box center [284, 12] width 522 height 18
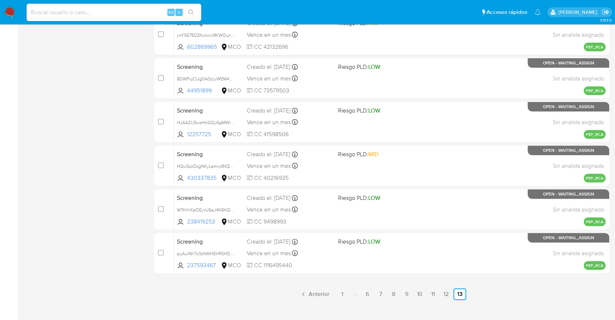
scroll to position [281, 0]
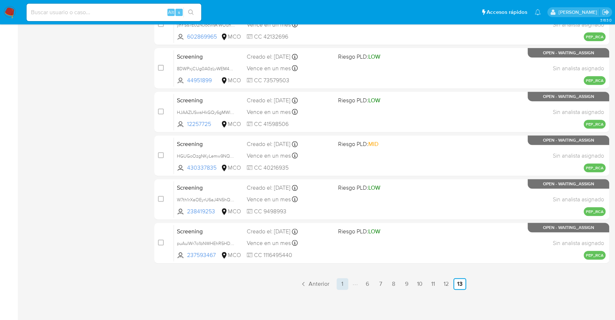
click at [341, 279] on link "1" at bounding box center [343, 284] width 12 height 12
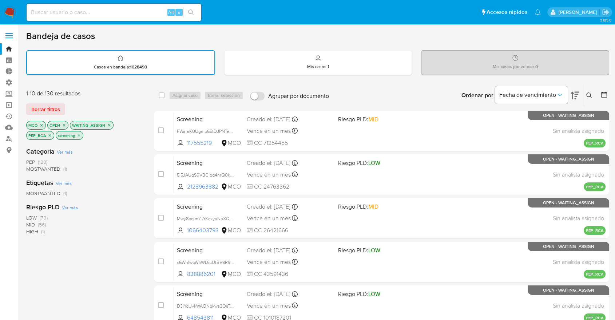
click at [72, 112] on div "Borrar filtros" at bounding box center [84, 109] width 117 height 12
click at [430, 36] on div "Bandeja de casos" at bounding box center [317, 36] width 583 height 11
click at [432, 51] on div "Mis casos por vencer : 0" at bounding box center [516, 62] width 188 height 23
click at [428, 45] on div "Bandeja de casos Casos en bandeja : 1028490 Mis casos : 1 Mis casos por vencer …" at bounding box center [317, 301] width 583 height 540
click at [42, 126] on icon "close-filter" at bounding box center [41, 125] width 4 height 4
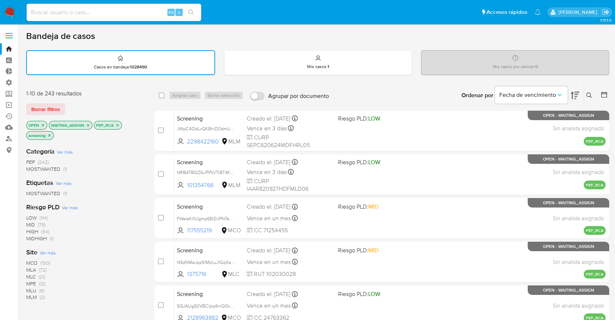
click at [43, 252] on span "Ver más" at bounding box center [48, 252] width 16 height 7
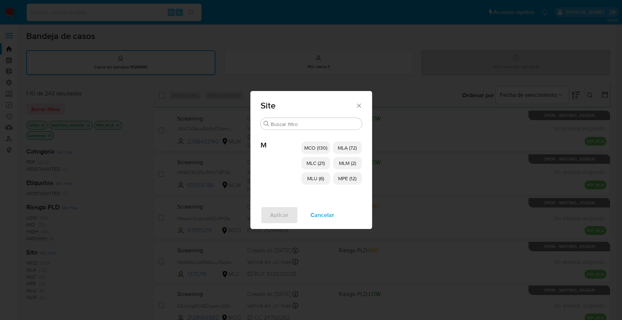
click at [306, 149] on span "MCO (130)" at bounding box center [315, 147] width 23 height 7
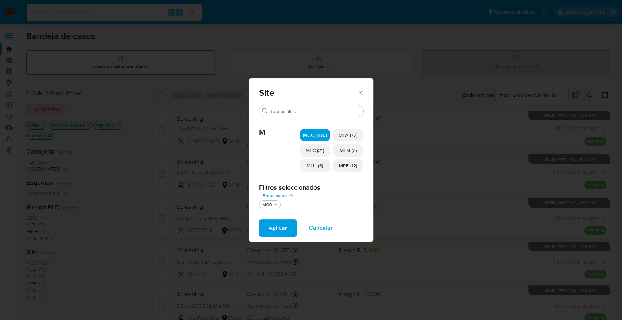
click at [306, 151] on span "MLC (21)" at bounding box center [315, 150] width 18 height 7
click at [307, 165] on span "MLU (6)" at bounding box center [314, 165] width 17 height 7
click at [342, 153] on span "MLM (2)" at bounding box center [347, 150] width 17 height 7
click at [339, 165] on span "MPE (12)" at bounding box center [348, 165] width 18 height 7
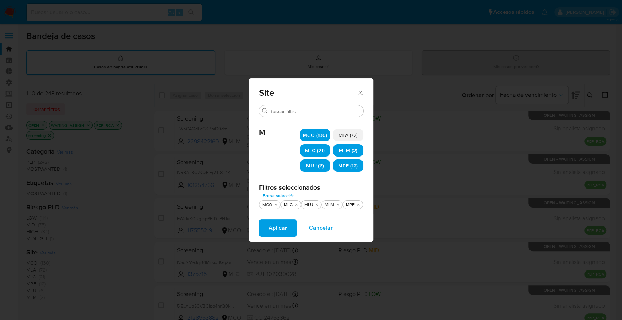
click at [286, 223] on span "Aplicar" at bounding box center [277, 228] width 19 height 16
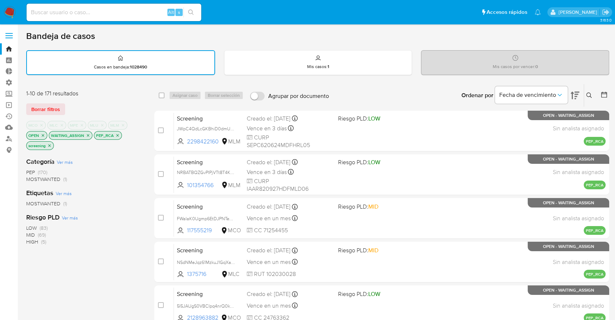
click at [443, 79] on div "Bandeja de casos Casos en bandeja : 1028490 Mis casos : 1 Mis casos por vencer …" at bounding box center [317, 301] width 583 height 540
click at [446, 90] on div "Ordenar por Fecha de vencimiento No es posible ordenar los resultados mientras …" at bounding box center [471, 95] width 277 height 23
click at [434, 96] on div "Ordenar por Fecha de vencimiento No es posible ordenar los resultados mientras …" at bounding box center [471, 95] width 277 height 23
click at [163, 95] on input "checkbox" at bounding box center [162, 95] width 6 height 6
checkbox input "true"
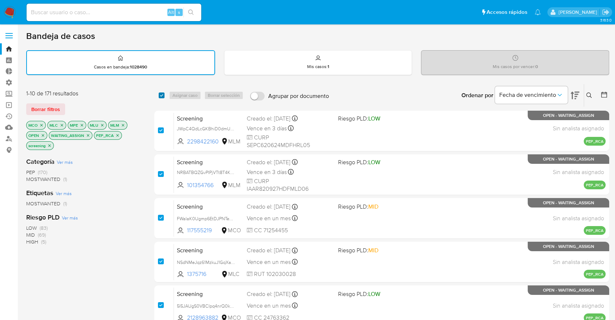
checkbox input "true"
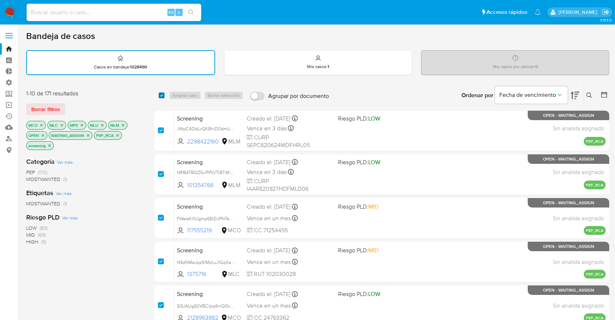
checkbox input "true"
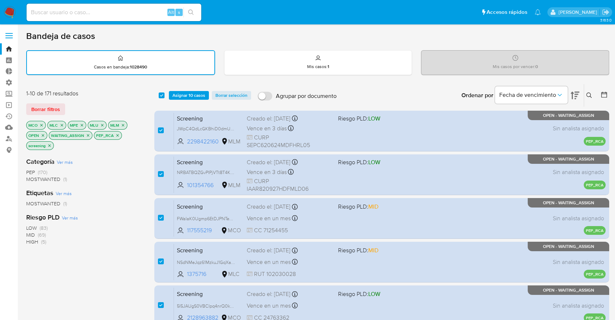
scroll to position [280, 0]
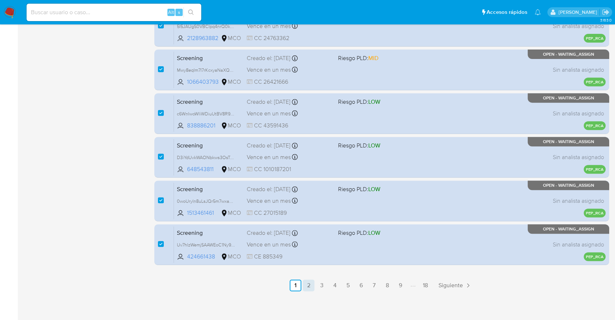
click at [309, 283] on link "2" at bounding box center [309, 286] width 12 height 12
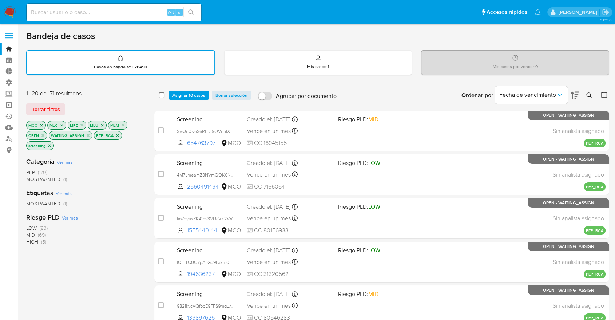
click at [161, 95] on input "checkbox" at bounding box center [162, 95] width 6 height 6
checkbox input "true"
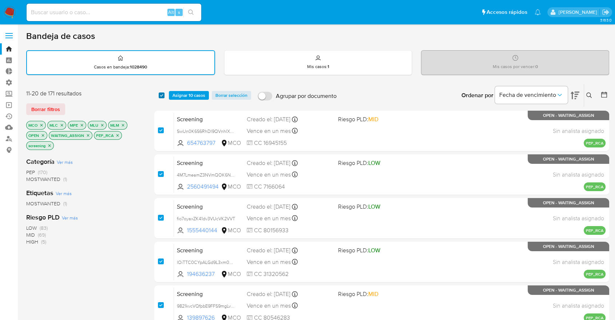
checkbox input "true"
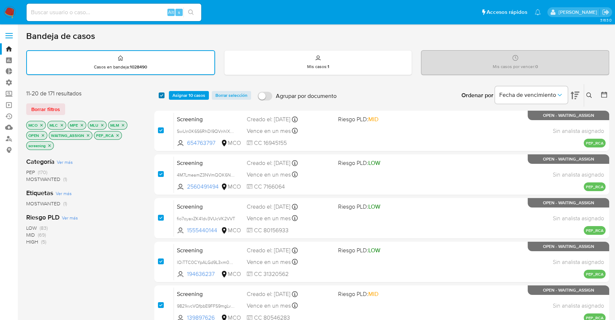
checkbox input "true"
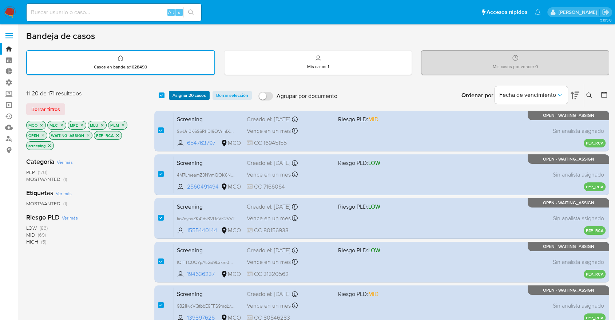
click at [174, 94] on span "Asignar 20 casos" at bounding box center [190, 95] width 34 height 7
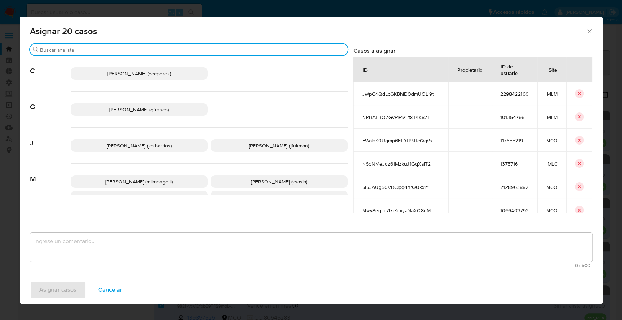
click at [154, 49] on input "Buscar" at bounding box center [192, 50] width 304 height 7
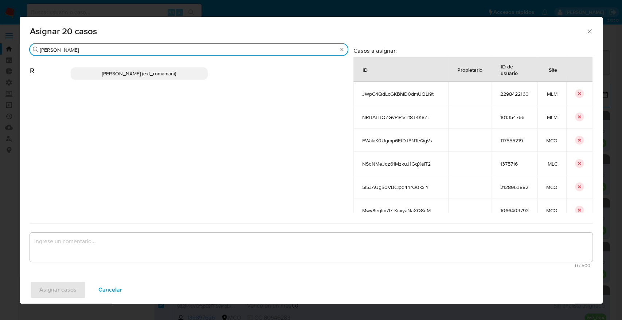
type input "rosa"
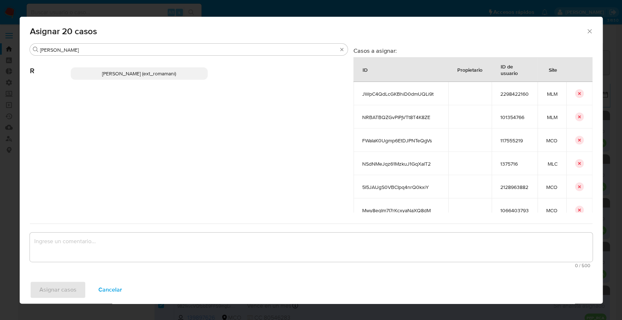
click at [180, 76] on p "Rosalia Mamani (ext_romamani)" at bounding box center [139, 73] width 137 height 12
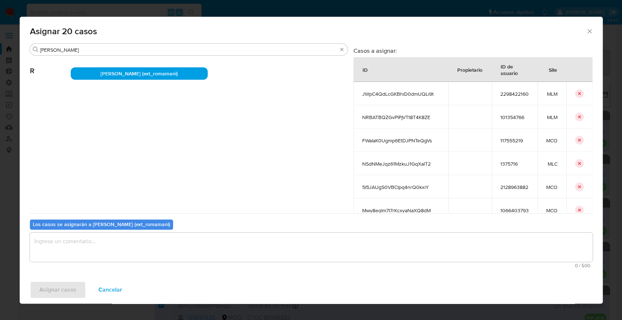
click at [131, 247] on textarea "assign-modal" at bounding box center [311, 247] width 562 height 29
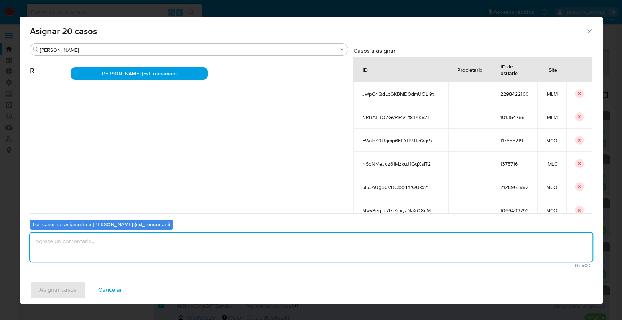
paste textarea "5I5JAUgS0VBCIpq4nrQ0kxiY"
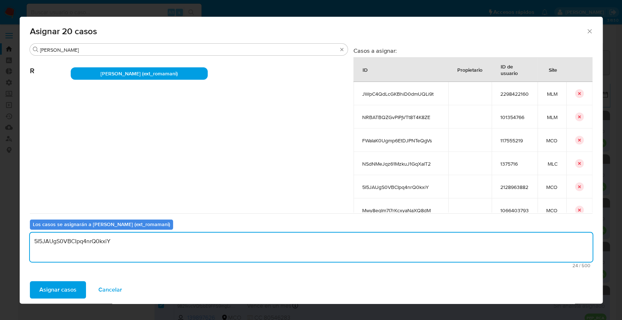
drag, startPoint x: 129, startPoint y: 239, endPoint x: 6, endPoint y: 240, distance: 123.5
click at [6, 240] on div "Asignar 20 casos Buscar rosa R Rosalia Mamani (ext_romamani) Casos a asignar: I…" at bounding box center [311, 160] width 622 height 320
drag, startPoint x: 84, startPoint y: 247, endPoint x: 19, endPoint y: 243, distance: 65.3
click at [20, 243] on div "Buscar rosa R Rosalia Mamani (ext_romamani) Casos a asignar: ID Propietario ID …" at bounding box center [311, 159] width 583 height 233
type textarea "Asignación."
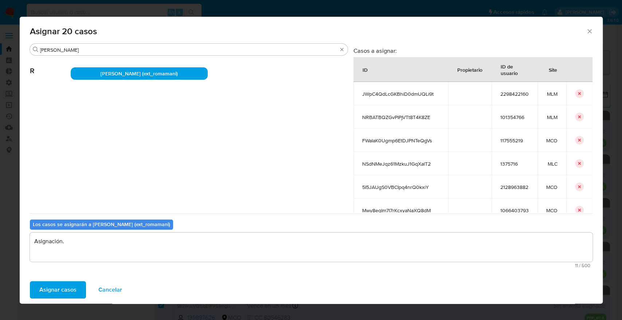
click at [79, 289] on button "Asignar casos" at bounding box center [58, 289] width 56 height 17
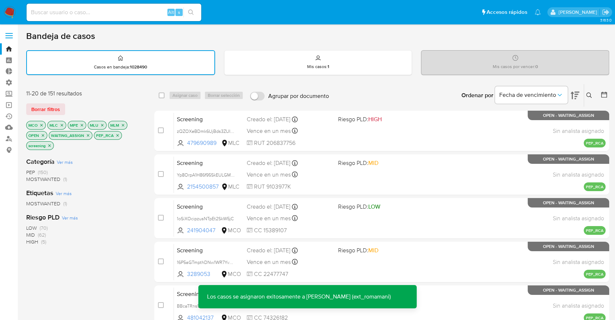
scroll to position [280, 0]
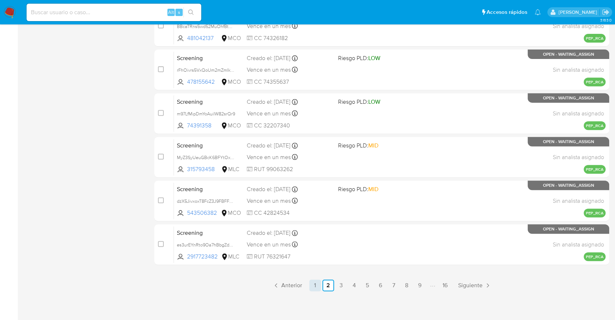
click at [316, 287] on link "1" at bounding box center [316, 286] width 12 height 12
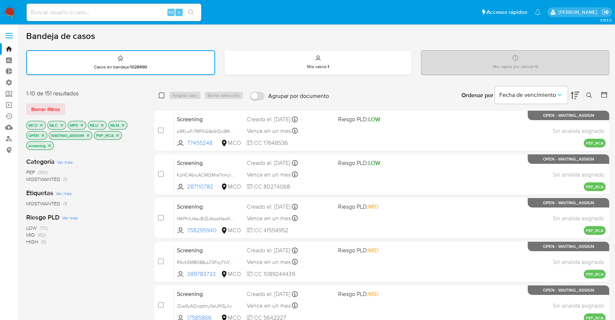
click at [162, 95] on input "checkbox" at bounding box center [162, 95] width 6 height 6
checkbox input "true"
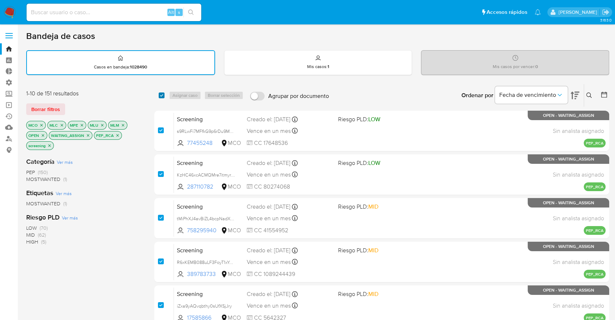
checkbox input "true"
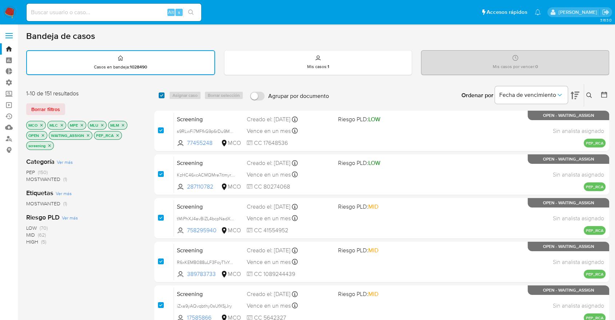
checkbox input "true"
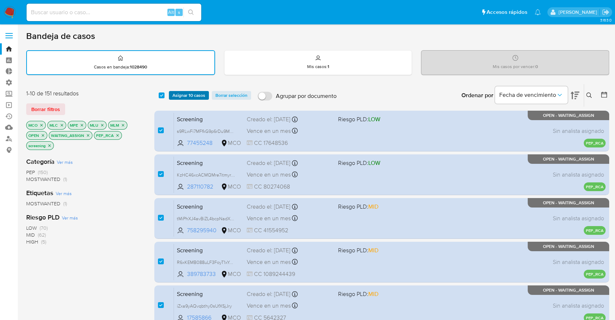
click at [172, 97] on button "Asignar 10 casos" at bounding box center [189, 95] width 40 height 9
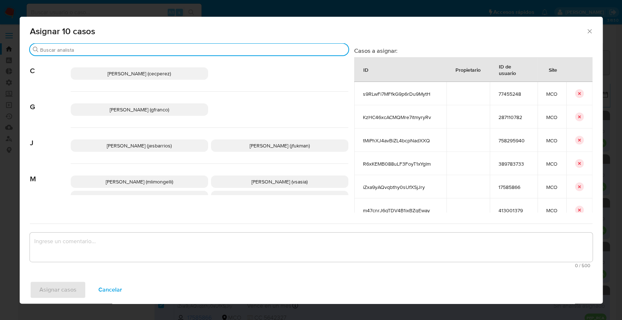
click at [147, 49] on input "Buscar" at bounding box center [192, 50] width 305 height 7
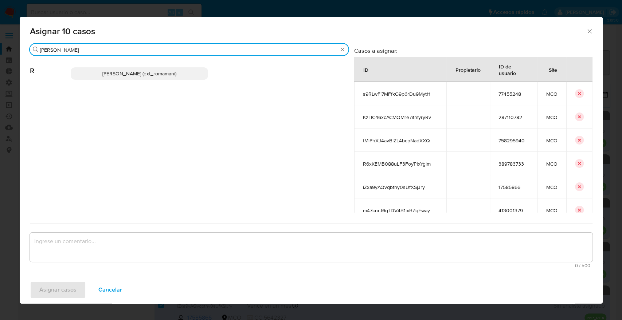
type input "rosa"
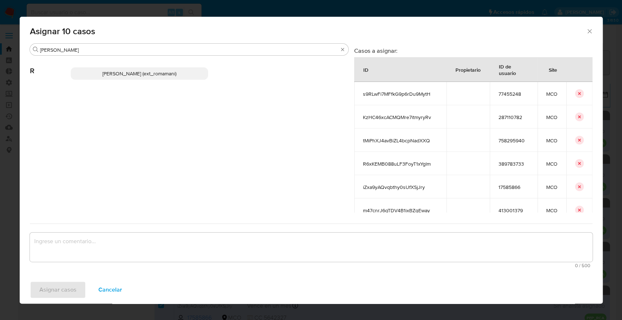
click at [184, 79] on p "Rosalia Mamani (ext_romamani)" at bounding box center [139, 73] width 137 height 12
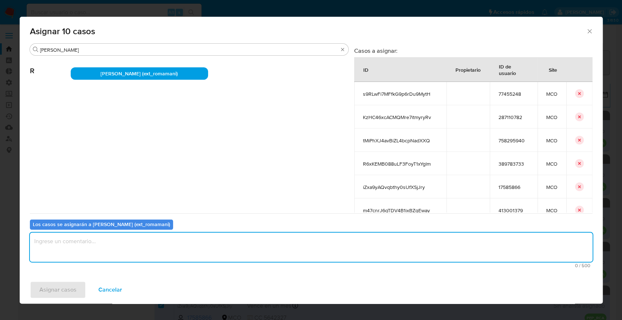
click at [126, 253] on textarea "assign-modal" at bounding box center [311, 247] width 562 height 29
paste textarea "Asignación."
type textarea "Asignación."
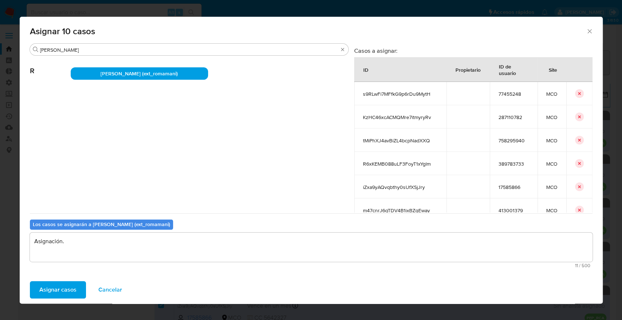
click at [80, 288] on button "Asignar casos" at bounding box center [58, 289] width 56 height 17
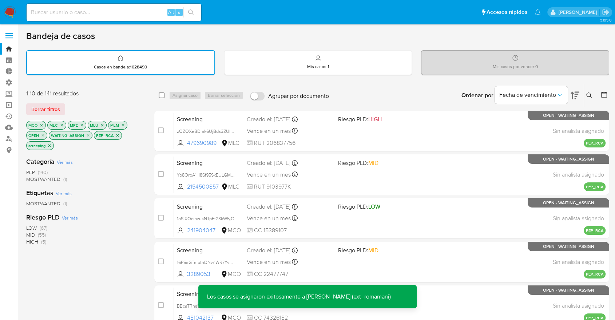
click at [159, 95] on input "checkbox" at bounding box center [162, 95] width 6 height 6
checkbox input "true"
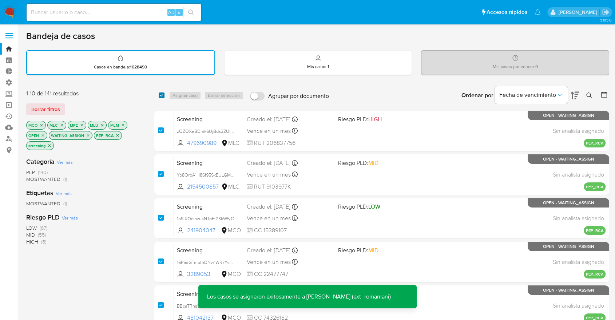
checkbox input "true"
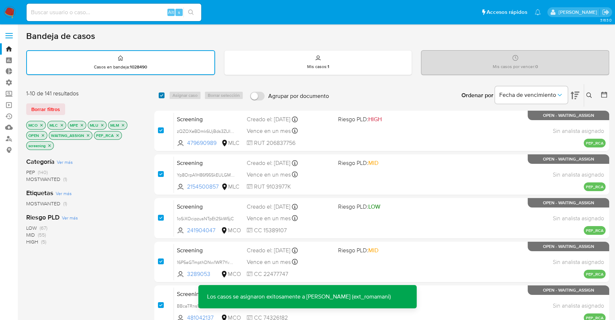
checkbox input "true"
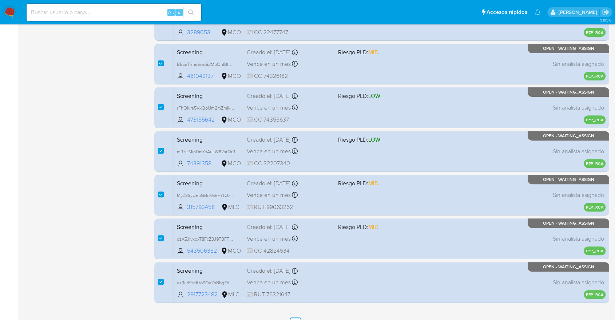
scroll to position [280, 0]
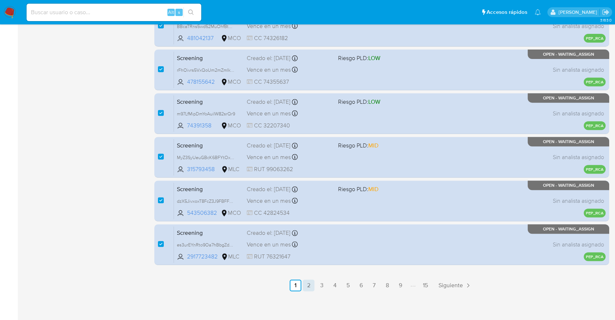
click at [310, 283] on link "2" at bounding box center [309, 286] width 12 height 12
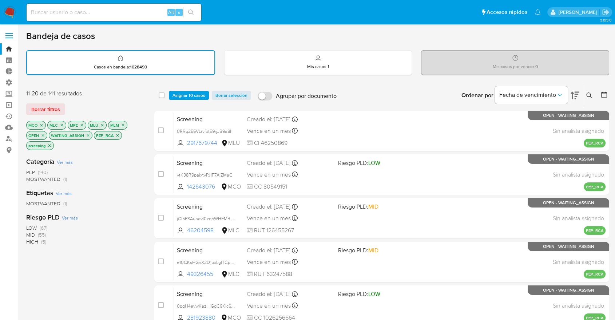
click at [160, 91] on div "select-all-cases-checkbox" at bounding box center [163, 95] width 9 height 9
click at [162, 94] on input "checkbox" at bounding box center [162, 95] width 6 height 6
checkbox input "true"
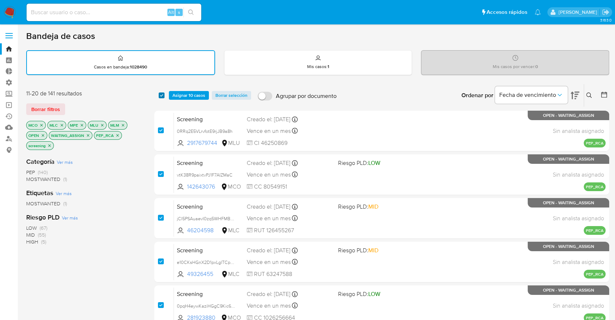
checkbox input "true"
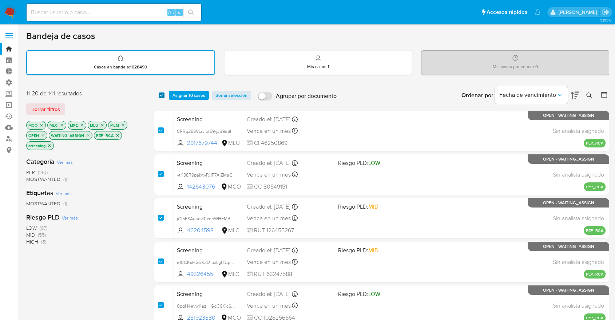
checkbox input "true"
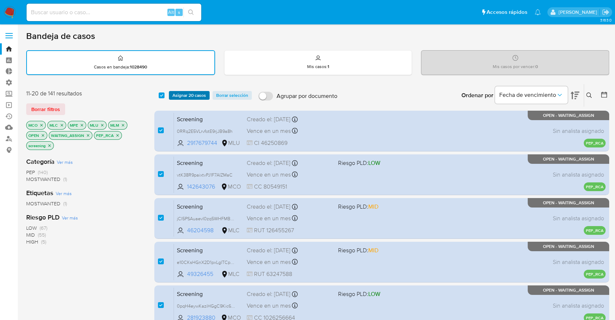
click at [176, 97] on span "Asignar 20 casos" at bounding box center [190, 95] width 34 height 7
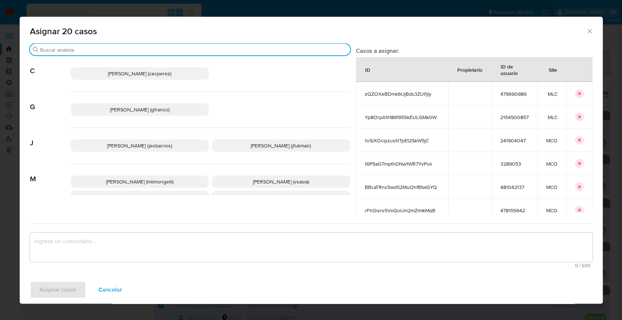
click at [158, 49] on input "Buscar" at bounding box center [193, 50] width 307 height 7
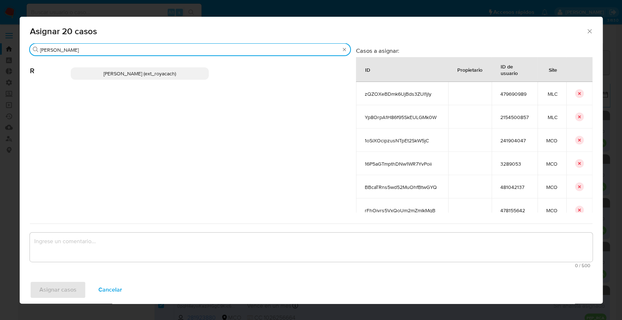
type input "romi"
click at [184, 70] on p "Romina Isabel Yacachury (ext_royacach)" at bounding box center [140, 73] width 138 height 12
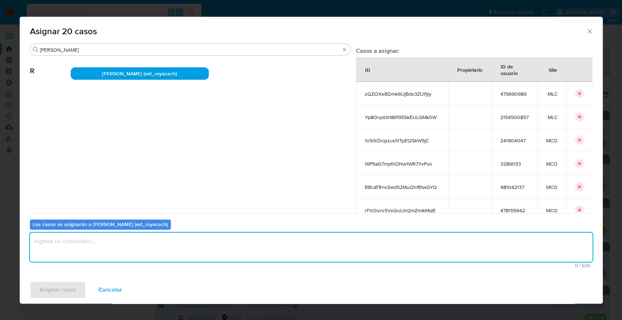
click at [134, 250] on textarea "assign-modal" at bounding box center [311, 247] width 562 height 29
paste textarea "Asignación."
type textarea "Asignación."
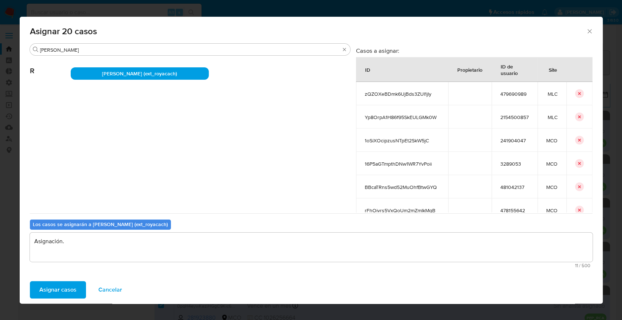
click at [76, 284] on button "Asignar casos" at bounding box center [58, 289] width 56 height 17
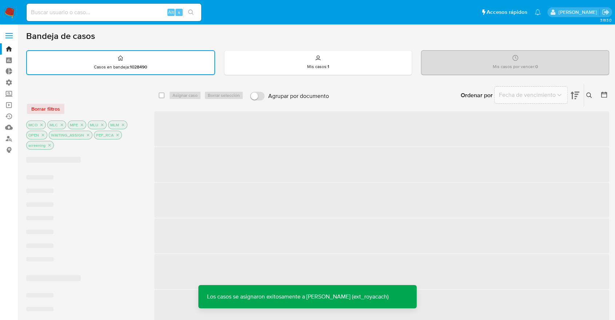
scroll to position [280, 0]
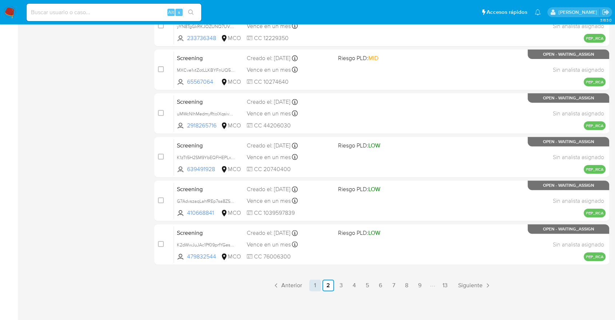
click at [318, 284] on link "1" at bounding box center [316, 286] width 12 height 12
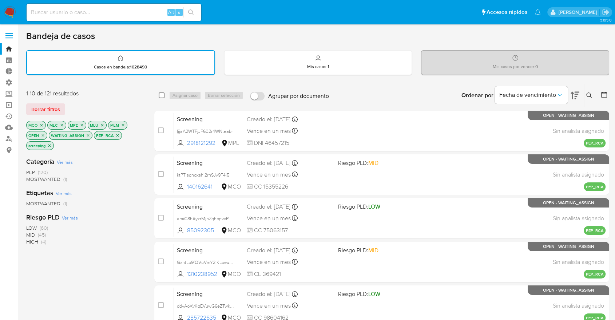
click at [162, 95] on input "checkbox" at bounding box center [162, 95] width 6 height 6
checkbox input "true"
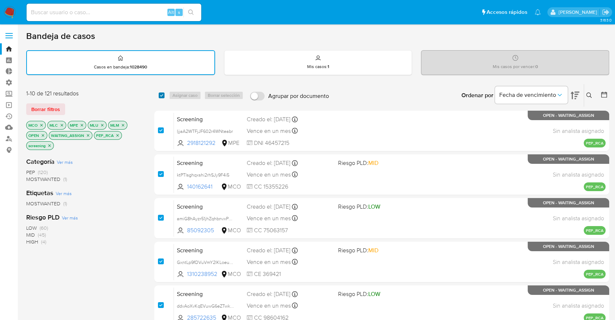
checkbox input "true"
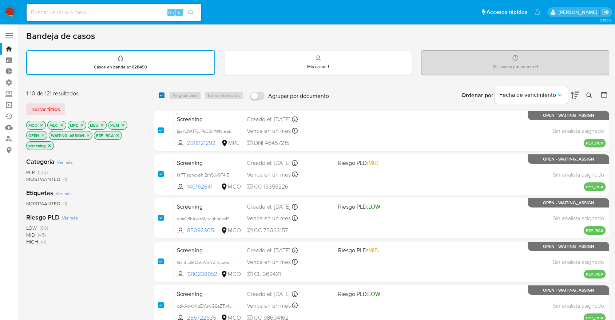
checkbox input "true"
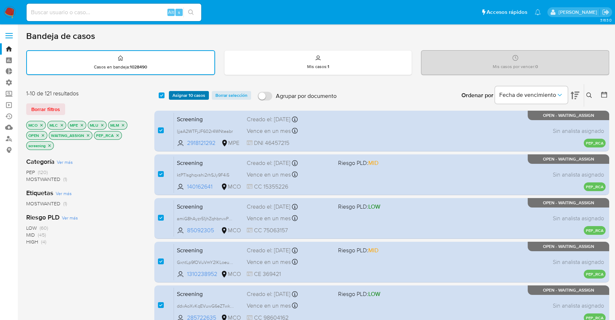
click at [173, 95] on span "Asignar 10 casos" at bounding box center [189, 95] width 33 height 7
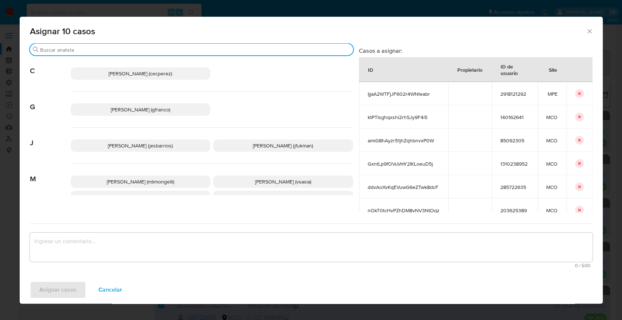
click at [150, 49] on input "Buscar" at bounding box center [195, 50] width 310 height 7
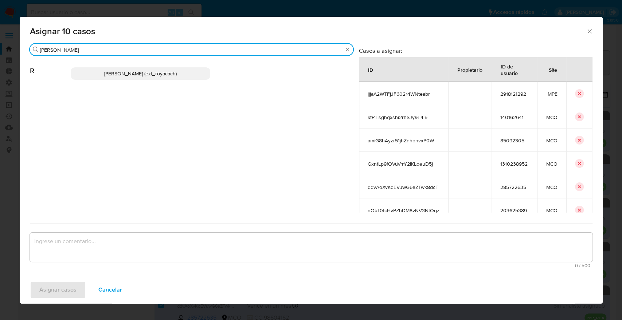
type input "romi"
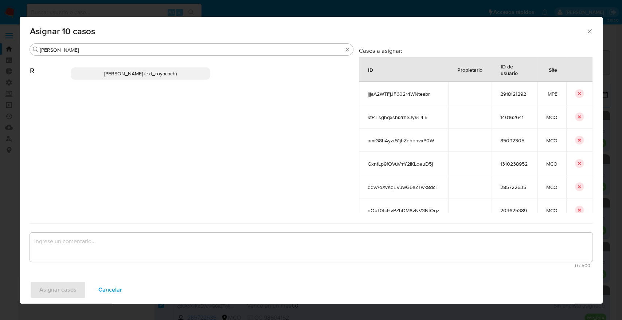
click at [181, 73] on p "Romina Isabel Yacachury (ext_royacach)" at bounding box center [141, 73] width 140 height 12
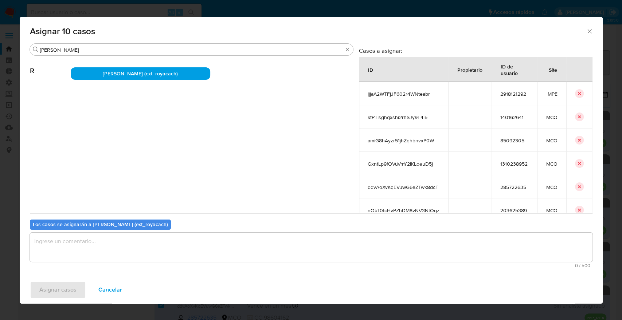
drag, startPoint x: 181, startPoint y: 73, endPoint x: 102, endPoint y: 254, distance: 197.5
click at [102, 254] on div "Buscar romi R Romina Isabel Yacachury (ext_royacach) Casos a asignar: ID Propie…" at bounding box center [311, 157] width 562 height 228
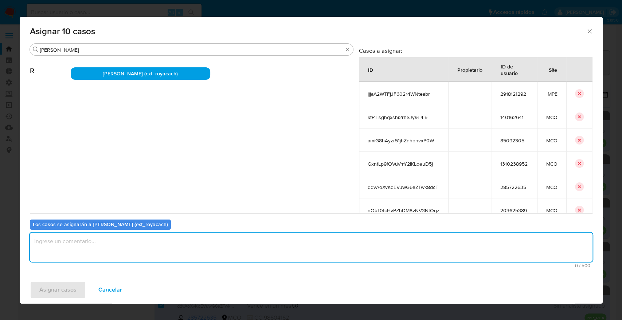
click at [102, 254] on textarea "assign-modal" at bounding box center [311, 247] width 562 height 29
paste textarea "Asignación."
type textarea "Asignación."
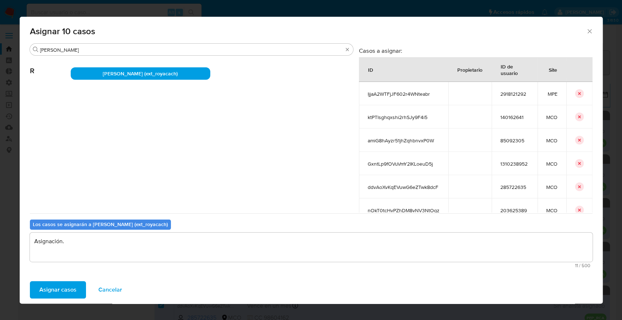
click at [82, 286] on button "Asignar casos" at bounding box center [58, 289] width 56 height 17
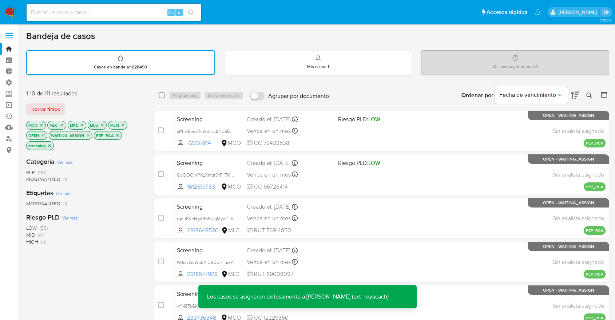
click at [162, 96] on input "checkbox" at bounding box center [162, 95] width 6 height 6
checkbox input "true"
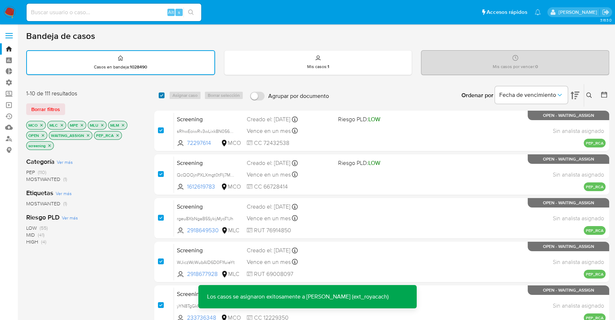
checkbox input "true"
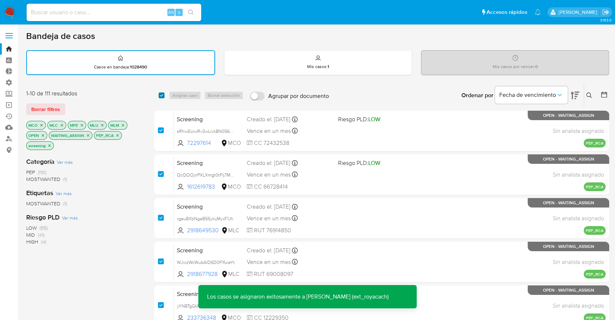
checkbox input "true"
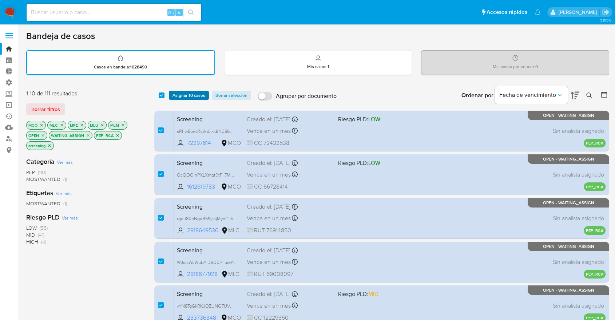
click at [207, 96] on button "Asignar 10 casos" at bounding box center [189, 95] width 40 height 9
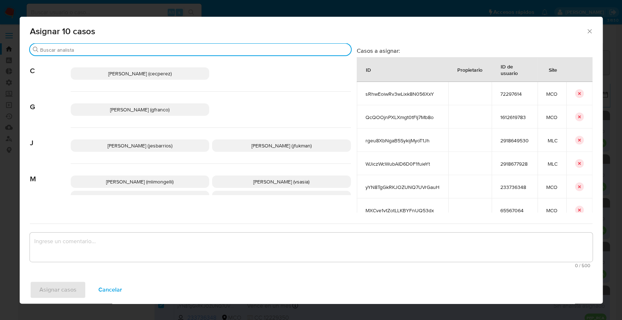
click at [186, 51] on input "Buscar" at bounding box center [194, 50] width 308 height 7
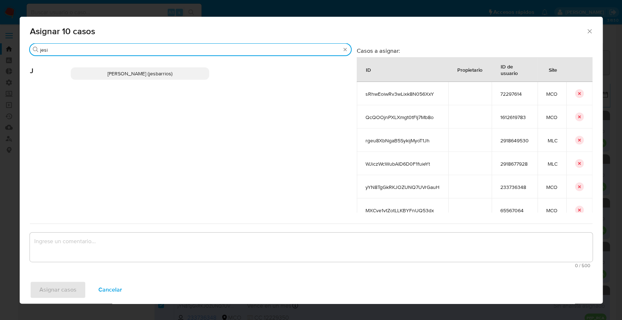
type input "jesi"
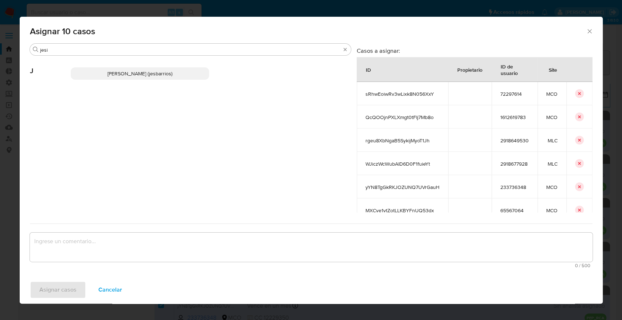
click at [188, 75] on p "Jesica Iris Barrios Leita (jesbarrios)" at bounding box center [140, 73] width 139 height 12
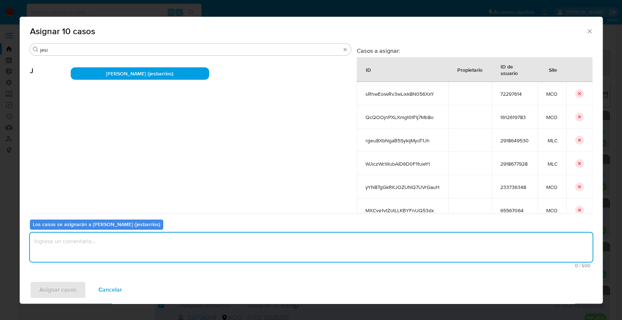
click at [135, 244] on textarea "assign-modal" at bounding box center [311, 247] width 562 height 29
paste textarea "Asignación."
type textarea "Asignación."
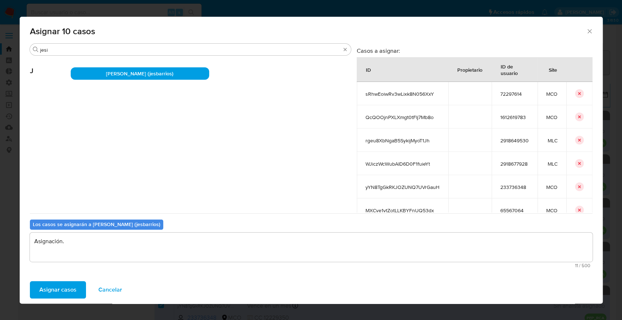
click at [78, 289] on button "Asignar casos" at bounding box center [58, 289] width 56 height 17
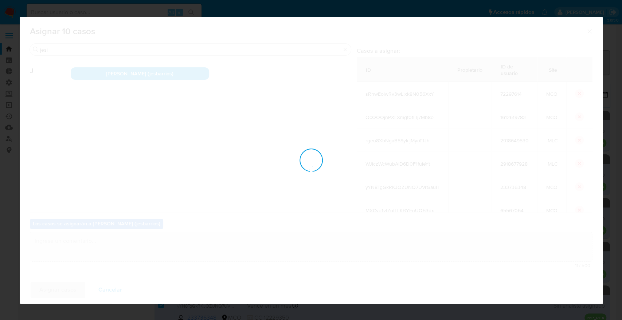
checkbox input "false"
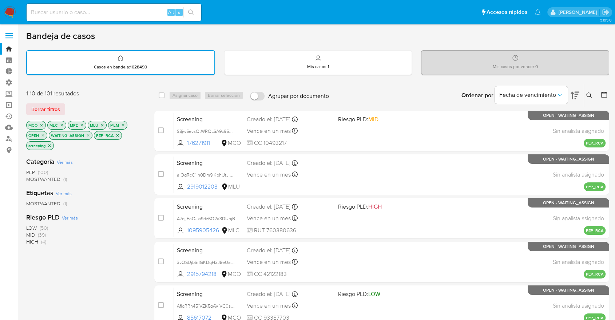
click at [428, 39] on div "Bandeja de casos" at bounding box center [317, 36] width 583 height 11
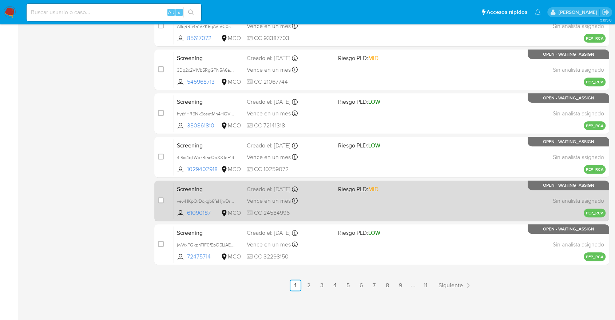
click at [223, 184] on span "Screening" at bounding box center [209, 188] width 64 height 9
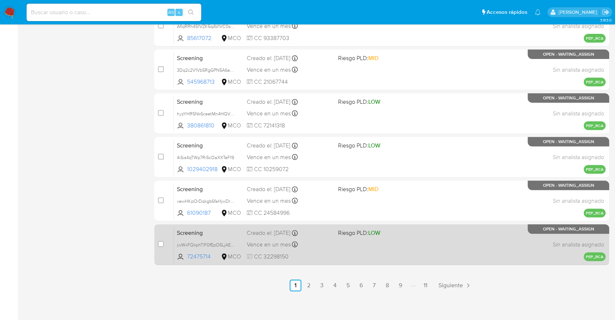
click at [214, 226] on div "Screening jwWxFQkphTlF0fEpO5LjAENO 72475714 MCO Riesgo PLD: LOW Creado el: 11/1…" at bounding box center [390, 244] width 432 height 37
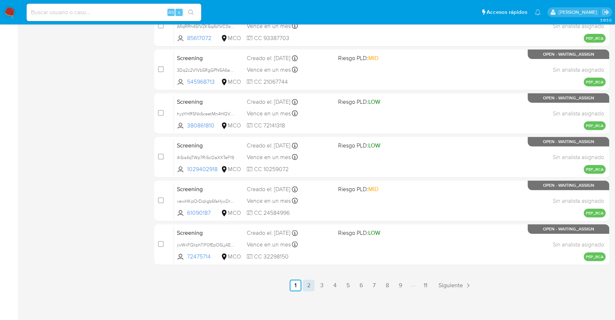
click at [309, 280] on link "2" at bounding box center [309, 286] width 12 height 12
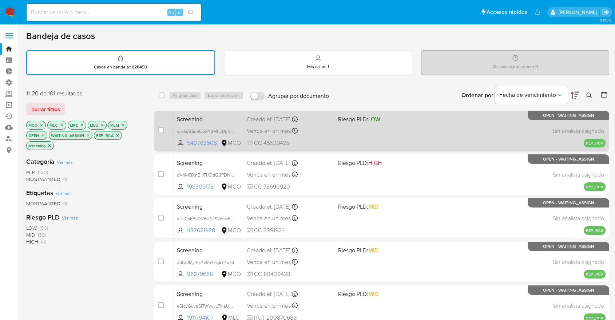
click at [218, 119] on span "Screening" at bounding box center [209, 118] width 64 height 9
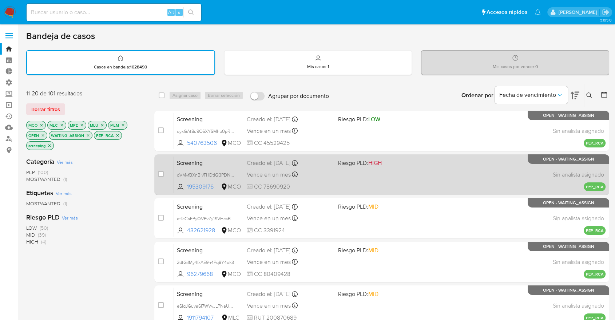
click at [219, 163] on span "Screening" at bounding box center [209, 162] width 64 height 9
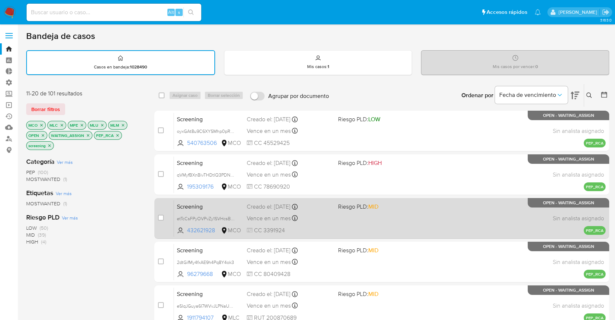
click at [220, 206] on span "Screening" at bounding box center [209, 205] width 64 height 9
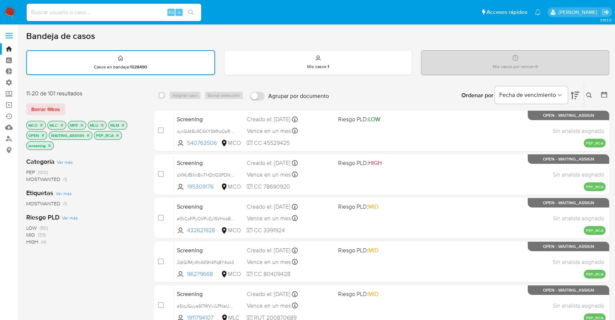
scroll to position [280, 0]
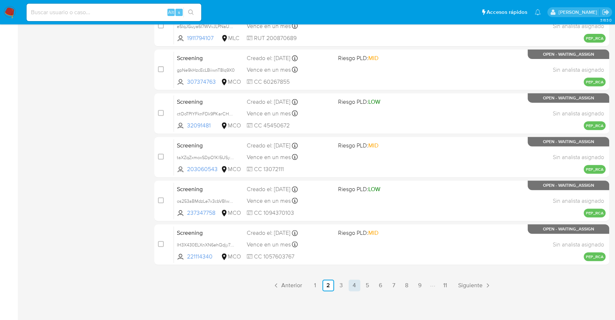
click at [357, 281] on link "4" at bounding box center [355, 286] width 12 height 12
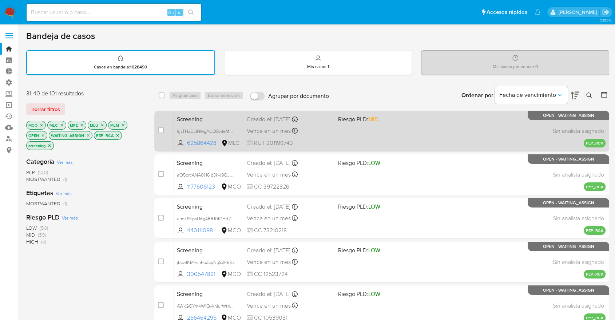
click at [216, 116] on span "Screening" at bounding box center [209, 118] width 64 height 9
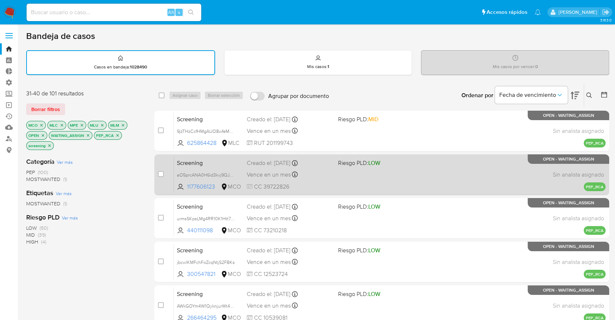
click at [223, 160] on span "Screening" at bounding box center [209, 162] width 64 height 9
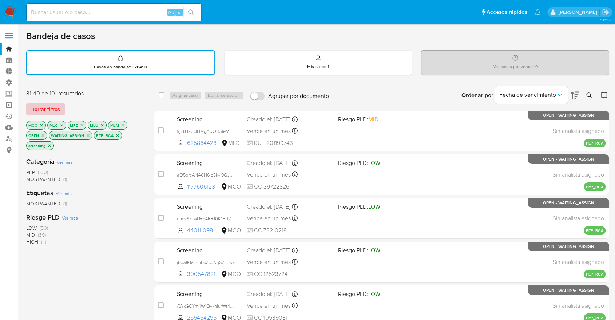
click at [63, 109] on button "Borrar filtros" at bounding box center [45, 109] width 39 height 12
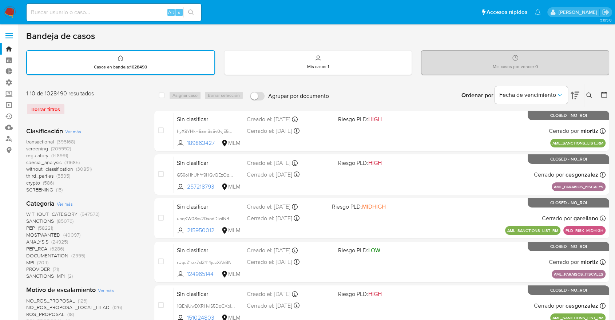
click at [28, 147] on span "screening" at bounding box center [37, 148] width 22 height 7
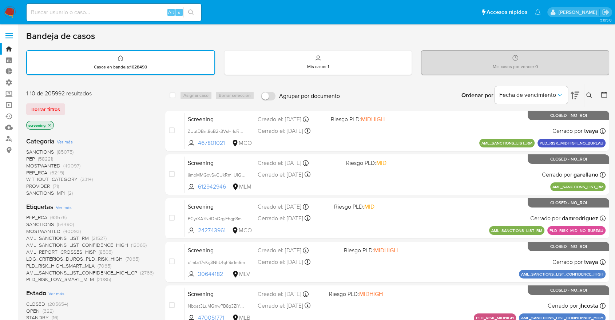
click at [32, 311] on span "OPEN" at bounding box center [32, 310] width 13 height 7
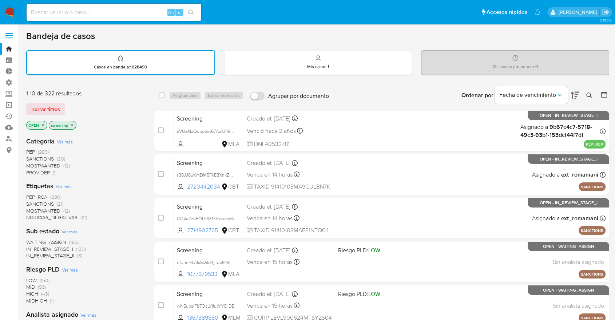
click at [457, 9] on ul "Pausado Ver notificaciones Alt s Accesos rápidos Presiona las siguientes teclas…" at bounding box center [284, 12] width 522 height 18
click at [466, 10] on ul "Pausado Ver notificaciones Alt s Accesos rápidos Presiona las siguientes teclas…" at bounding box center [284, 12] width 522 height 18
click at [78, 106] on div "Borrar filtros" at bounding box center [84, 109] width 117 height 12
click at [31, 202] on span "SANCTIONS" at bounding box center [40, 203] width 28 height 7
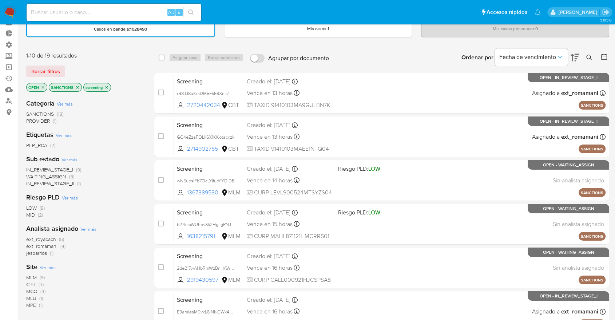
scroll to position [43, 0]
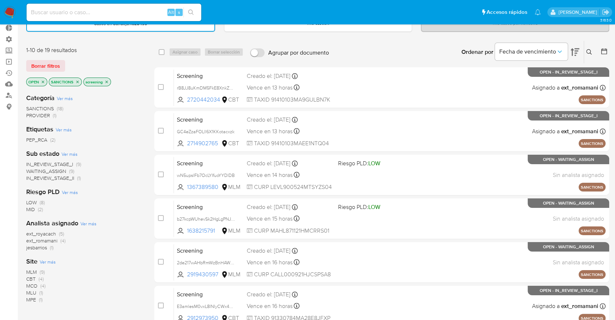
click at [31, 276] on span "CBT" at bounding box center [30, 278] width 9 height 7
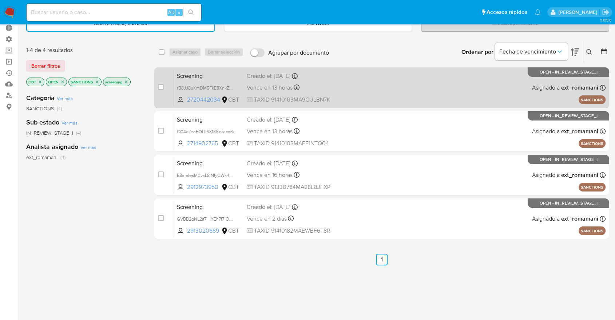
click at [239, 75] on span "Screening" at bounding box center [209, 75] width 64 height 9
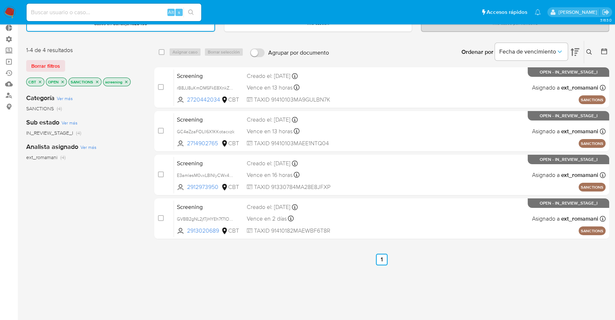
click at [61, 83] on icon "close-filter" at bounding box center [62, 82] width 4 height 4
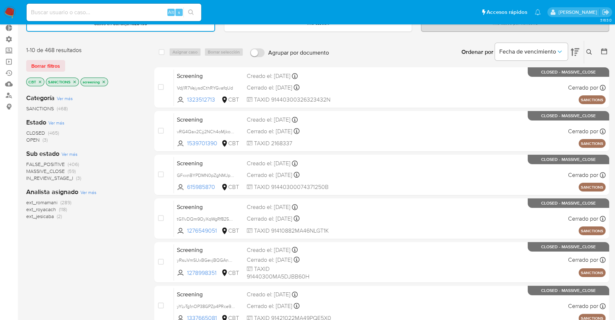
click at [75, 82] on icon "close-filter" at bounding box center [74, 82] width 4 height 4
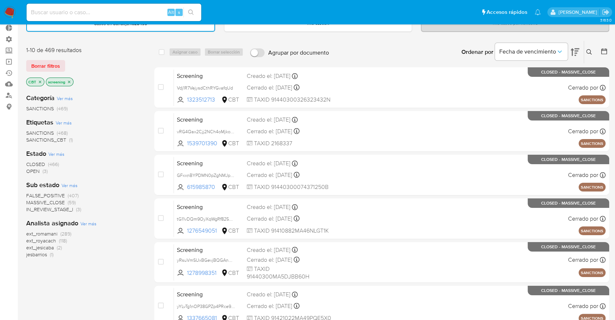
click at [40, 82] on icon "close-filter" at bounding box center [40, 82] width 4 height 4
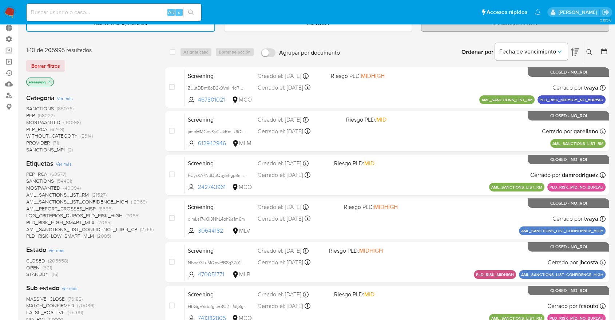
click at [29, 265] on span "OPEN" at bounding box center [32, 267] width 13 height 7
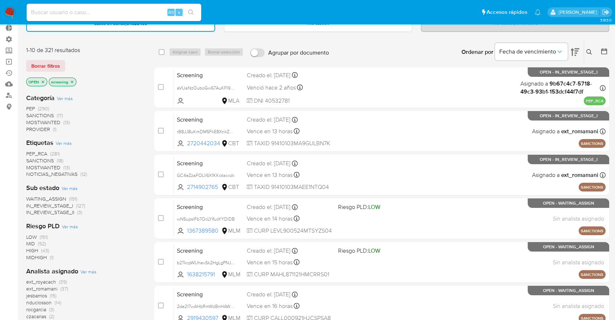
click at [28, 153] on span "PEP_RCA" at bounding box center [36, 153] width 21 height 7
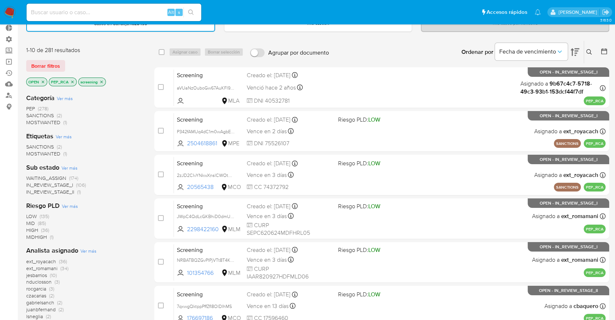
scroll to position [281, 0]
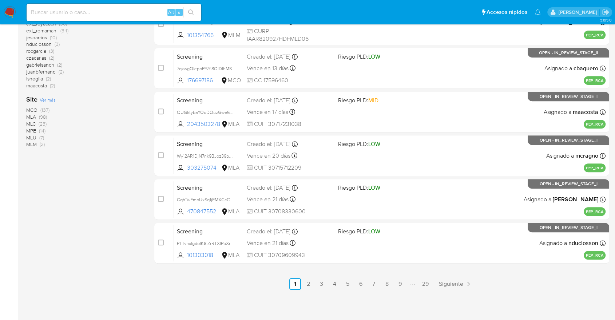
click at [32, 107] on span "MCO" at bounding box center [31, 109] width 11 height 7
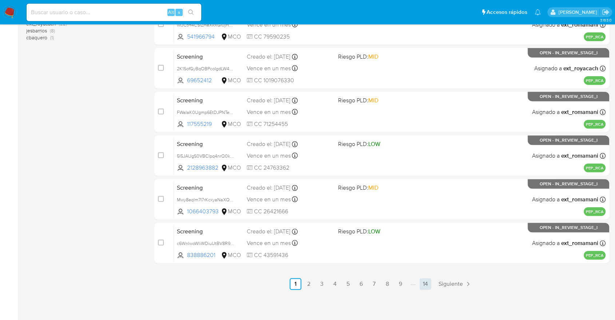
click at [426, 281] on link "14" at bounding box center [426, 284] width 12 height 12
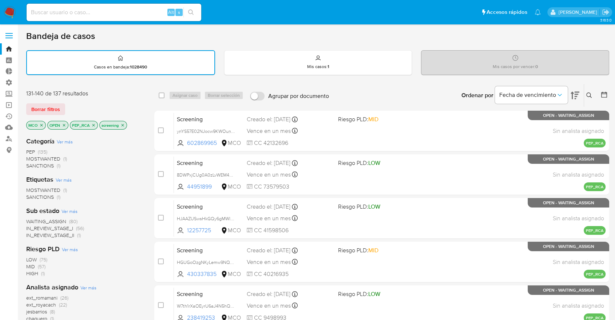
scroll to position [150, 0]
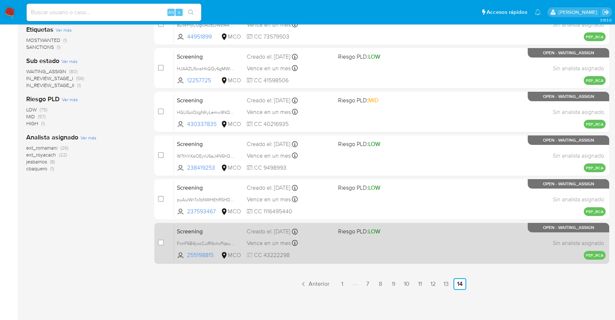
click at [207, 234] on span "Screening" at bounding box center [209, 230] width 64 height 9
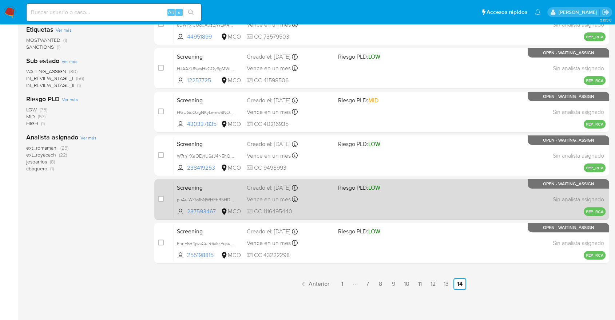
click at [323, 203] on div "Vence en un mes Vence el 12/11/2025 05:18:17" at bounding box center [289, 199] width 85 height 10
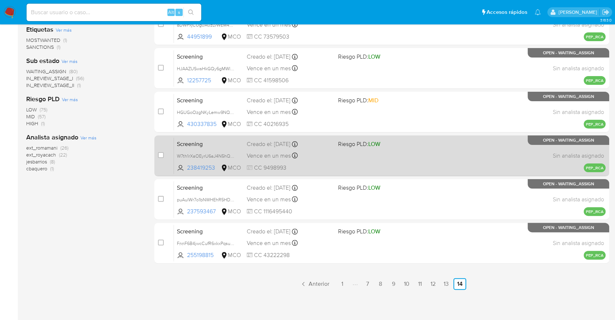
click at [326, 159] on div "Vence en un mes Vence el 12/11/2025 05:03:50" at bounding box center [289, 156] width 85 height 10
click at [322, 153] on div "Vence en un mes Vence el 12/11/2025 05:03:50" at bounding box center [289, 156] width 85 height 10
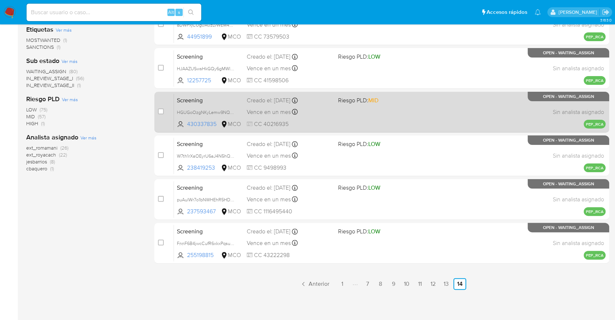
click at [317, 118] on div "Screening HGUGoOzgNKyLemw9NQxiWZ1V 430337835 MCO Riesgo PLD: MID Creado el: 13/…" at bounding box center [390, 112] width 432 height 37
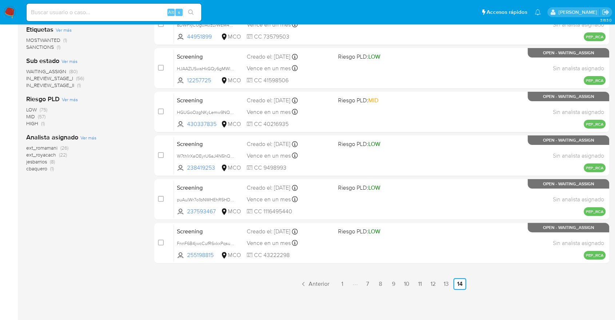
scroll to position [0, 0]
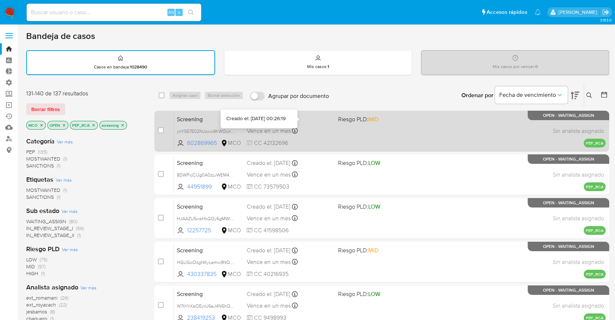
click at [298, 121] on icon at bounding box center [295, 120] width 6 height 6
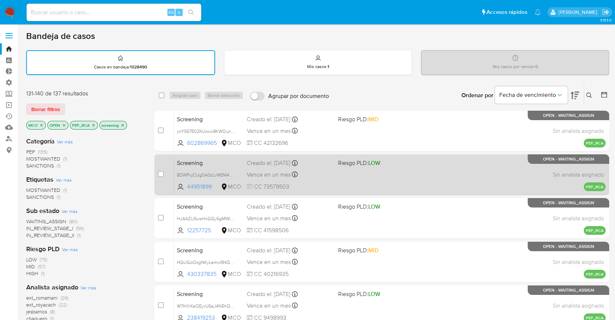
click at [315, 169] on div "Screening 8DWPxjCUg0A0zLvWEM48DUdH 44951899 MCO Riesgo PLD: LOW Creado el: 13/1…" at bounding box center [390, 174] width 432 height 37
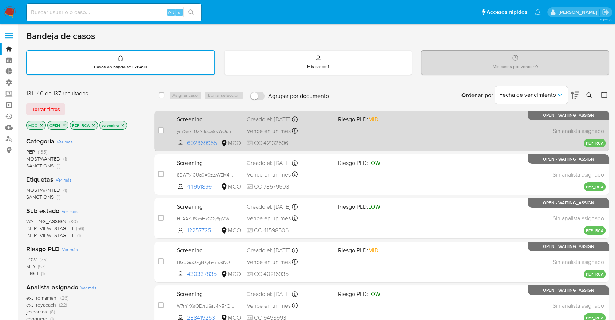
click at [390, 118] on span "Riesgo PLD: MID" at bounding box center [380, 118] width 85 height 9
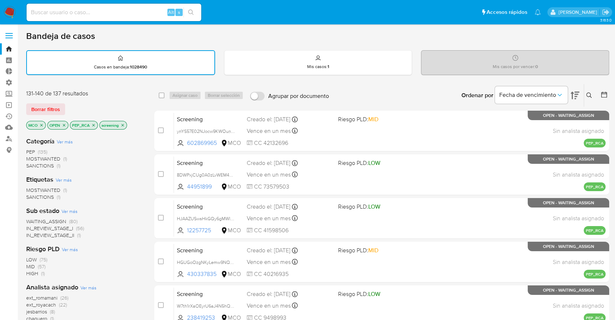
click at [42, 125] on icon "close-filter" at bounding box center [41, 125] width 3 height 3
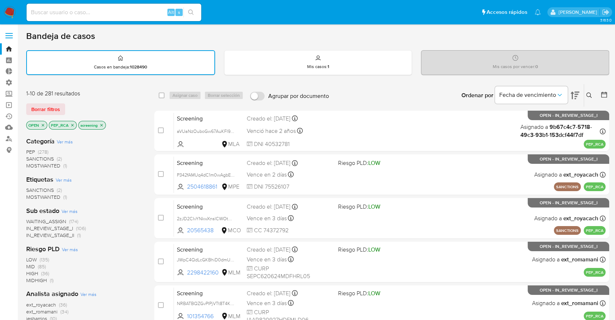
click at [72, 125] on icon "close-filter" at bounding box center [72, 125] width 4 height 4
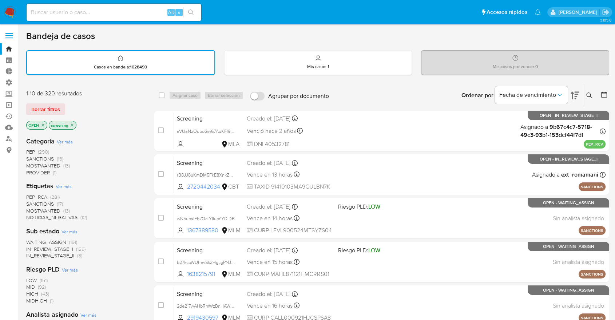
click at [80, 112] on div "Borrar filtros" at bounding box center [84, 109] width 117 height 12
click at [22, 106] on main "3.163.0" at bounding box center [307, 301] width 615 height 602
click at [72, 104] on div "Borrar filtros" at bounding box center [84, 109] width 117 height 12
click at [450, 14] on ul "Pausado Ver notificaciones Alt s Accesos rápidos Presiona las siguientes teclas…" at bounding box center [284, 12] width 522 height 18
click at [446, 12] on ul "Pausado Ver notificaciones Alt s Accesos rápidos Presiona las siguientes teclas…" at bounding box center [284, 12] width 522 height 18
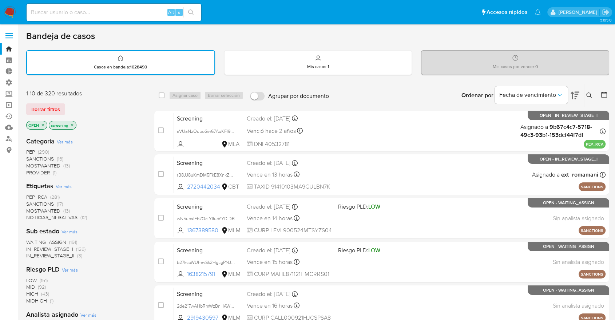
click at [20, 115] on main "3.163.0" at bounding box center [307, 301] width 615 height 602
click at [70, 105] on div "Borrar filtros" at bounding box center [84, 109] width 117 height 12
click at [67, 105] on div "Borrar filtros" at bounding box center [84, 109] width 117 height 12
click at [67, 104] on div "Borrar filtros" at bounding box center [84, 109] width 117 height 12
click at [69, 105] on div "Borrar filtros" at bounding box center [84, 109] width 117 height 12
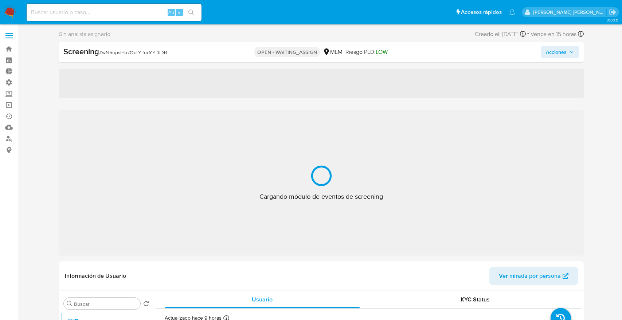
select select "10"
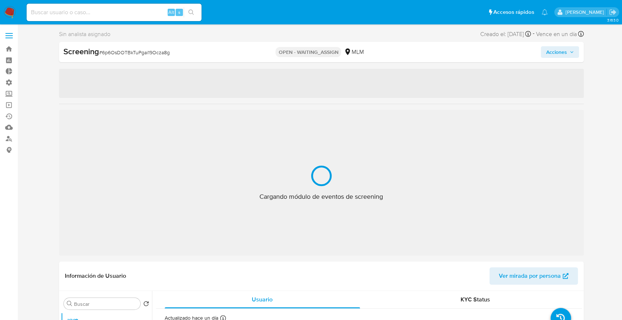
select select "10"
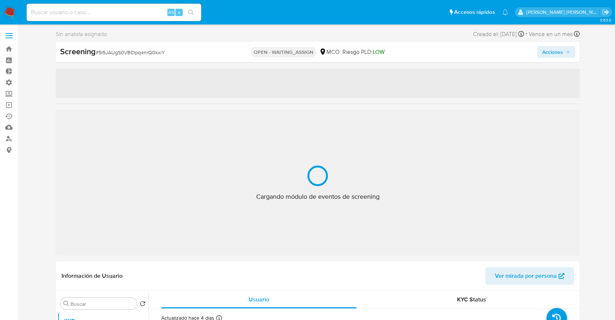
select select "10"
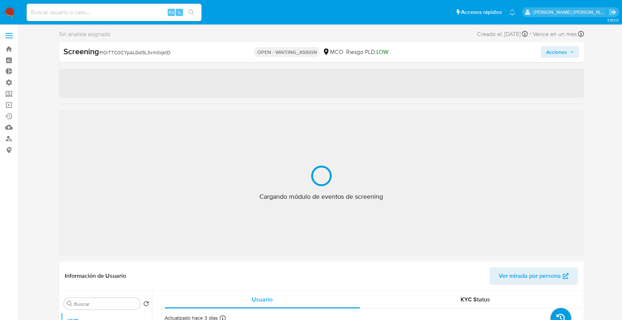
select select "10"
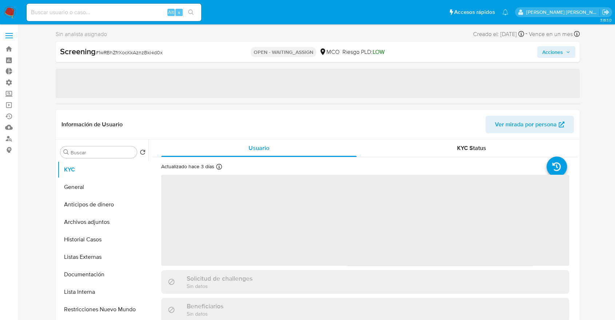
select select "10"
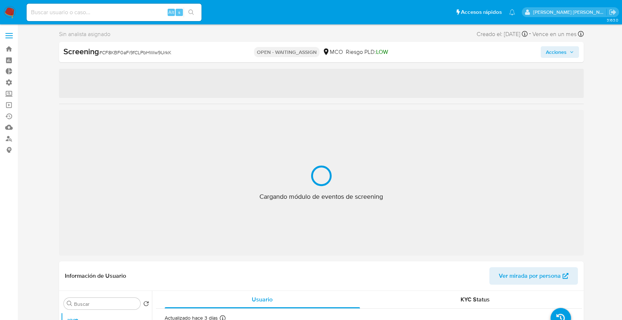
select select "10"
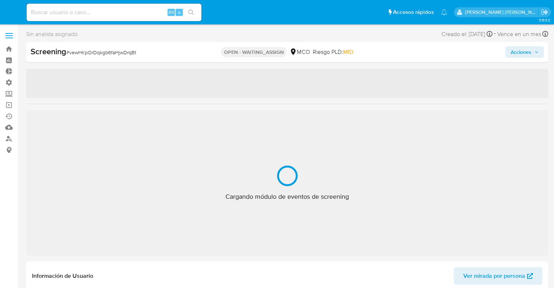
select select "10"
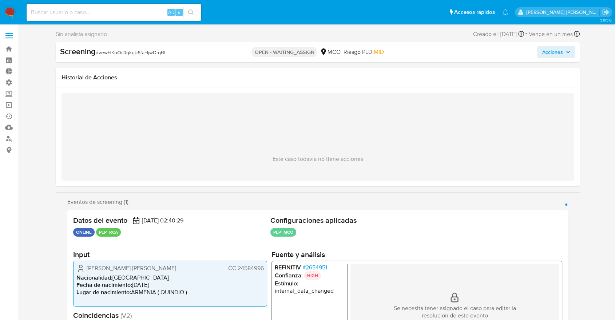
click at [422, 20] on ul "Pausado Ver notificaciones Alt s Accesos rápidos Presiona las siguientes teclas…" at bounding box center [267, 12] width 489 height 18
click at [422, 9] on ul "Pausado Ver notificaciones Alt s Accesos rápidos Presiona las siguientes teclas…" at bounding box center [267, 12] width 489 height 18
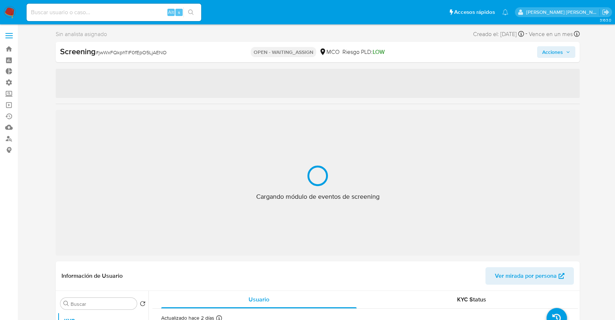
select select "10"
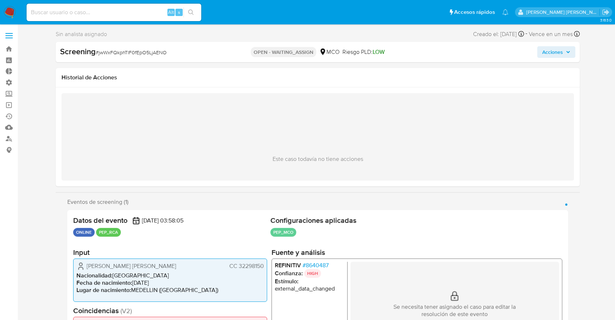
click at [307, 265] on span "# 8640487" at bounding box center [316, 264] width 26 height 7
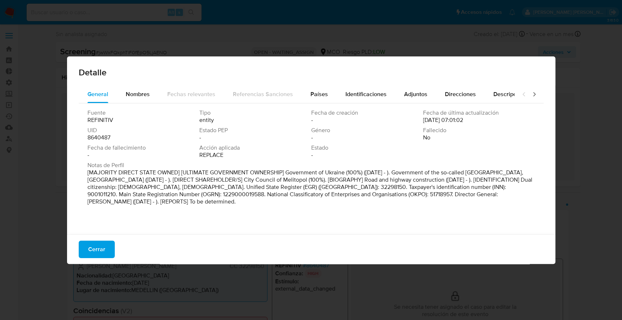
click at [360, 84] on div "Detalle" at bounding box center [311, 70] width 488 height 29
click at [360, 91] on span "Identificaciones" at bounding box center [365, 94] width 41 height 8
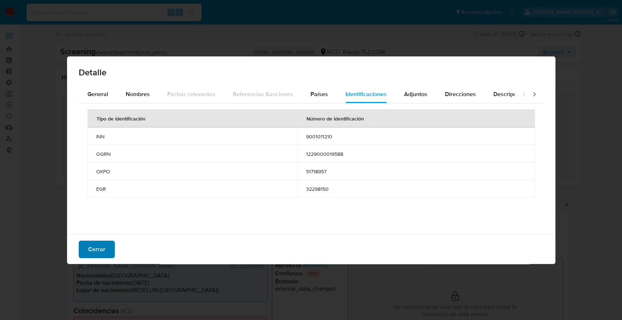
click at [102, 253] on span "Cerrar" at bounding box center [96, 249] width 17 height 16
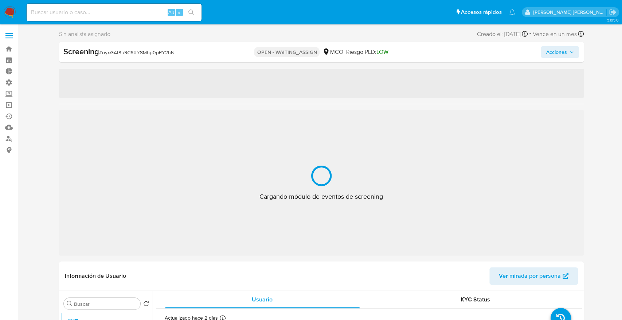
select select "10"
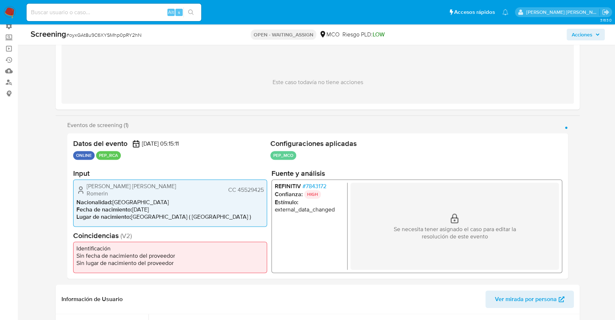
scroll to position [60, 0]
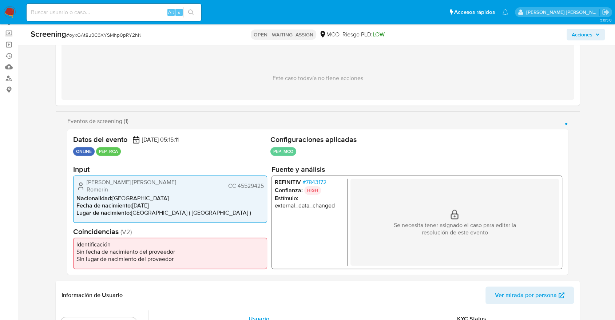
click at [309, 184] on span "# 7843172" at bounding box center [315, 182] width 24 height 7
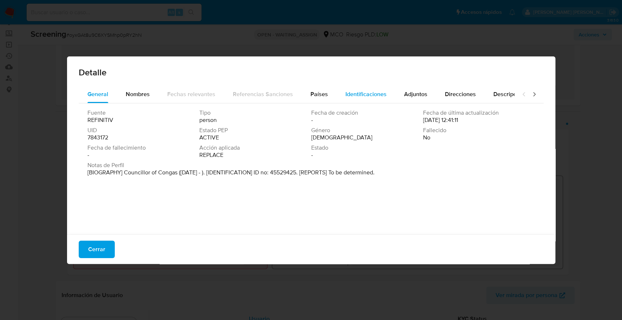
click at [354, 102] on div "Identificaciones" at bounding box center [365, 94] width 41 height 17
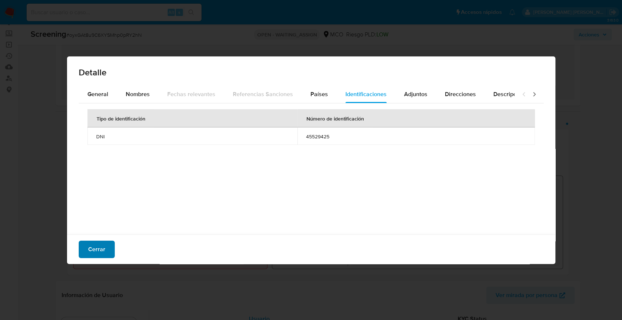
click at [94, 251] on span "Cerrar" at bounding box center [96, 249] width 17 height 16
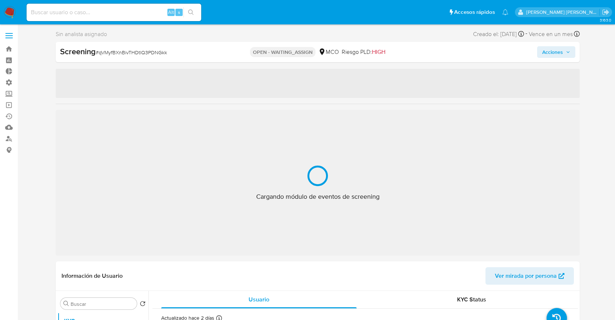
select select "10"
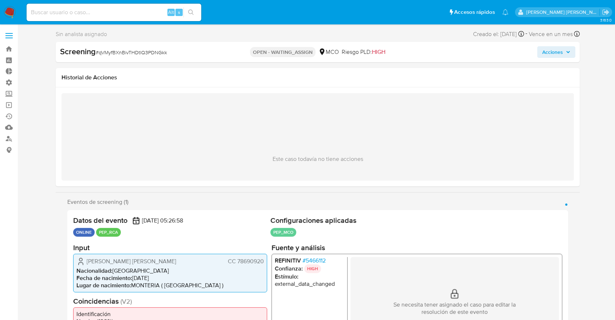
click at [304, 261] on span "# 5466112" at bounding box center [314, 260] width 23 height 7
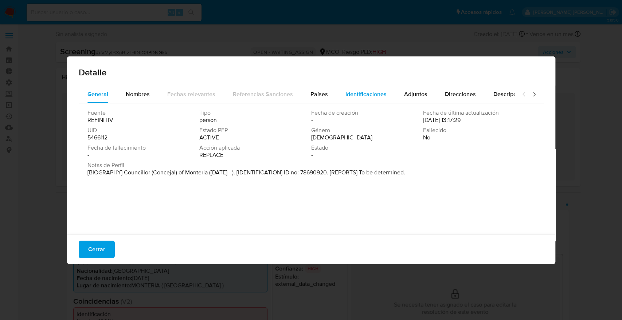
click at [352, 94] on span "Identificaciones" at bounding box center [365, 94] width 41 height 8
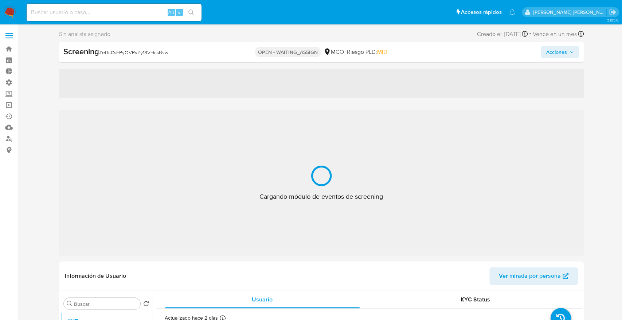
select select "10"
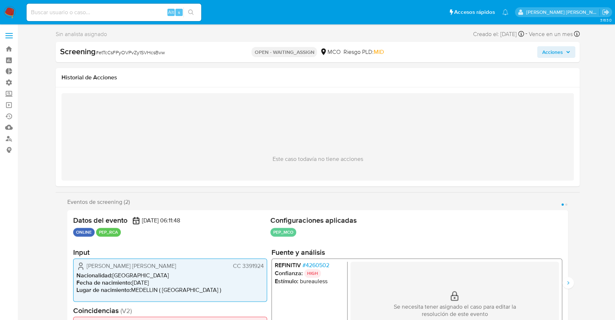
click at [308, 261] on span "# 4260502" at bounding box center [316, 264] width 27 height 7
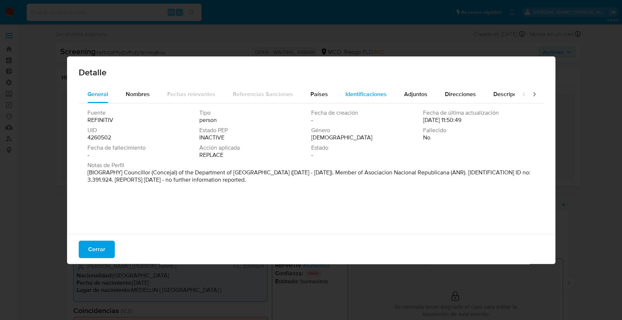
click at [358, 90] on span "Identificaciones" at bounding box center [365, 94] width 41 height 8
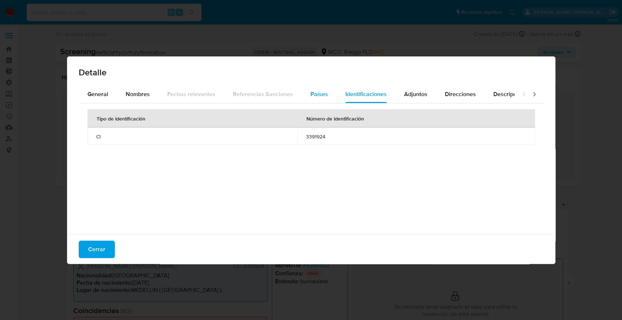
click at [320, 92] on span "Países" at bounding box center [318, 94] width 17 height 8
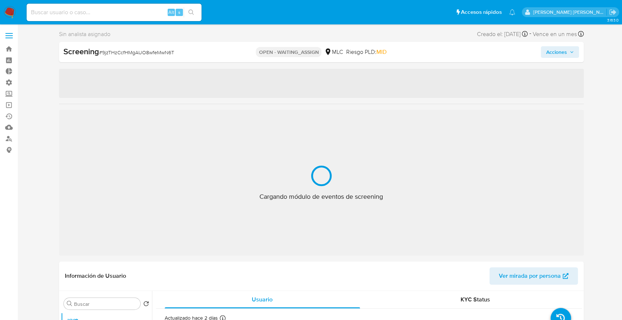
select select "10"
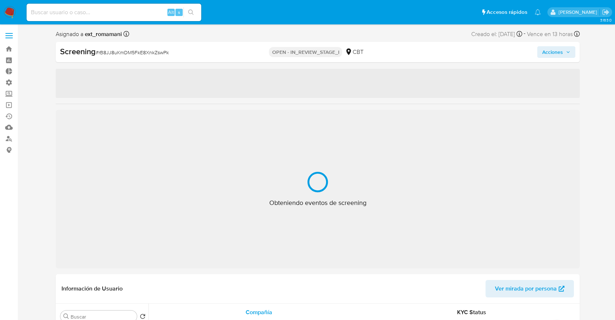
select select "10"
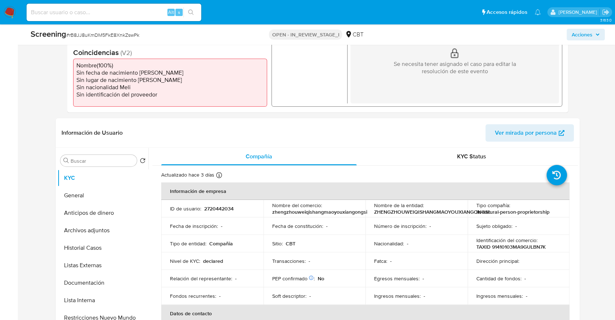
scroll to position [227, 0]
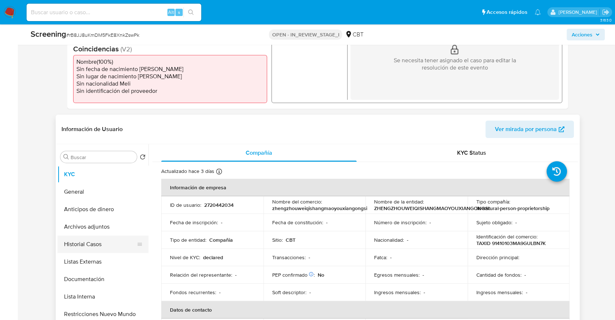
click at [103, 241] on button "Historial Casos" at bounding box center [100, 244] width 85 height 17
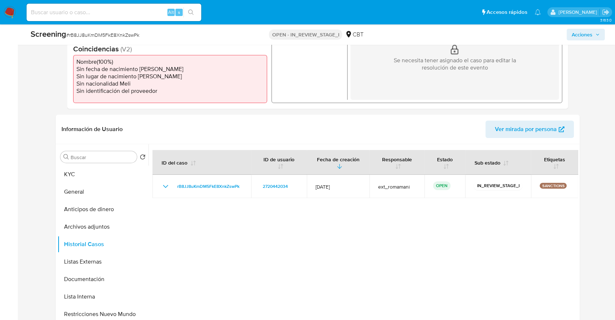
scroll to position [0, 0]
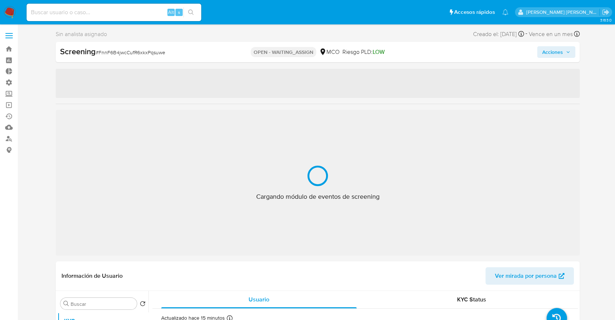
select select "10"
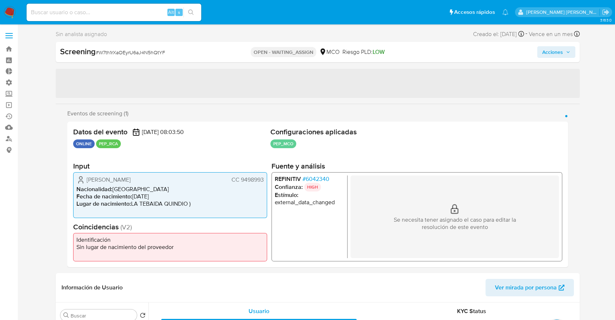
select select "10"
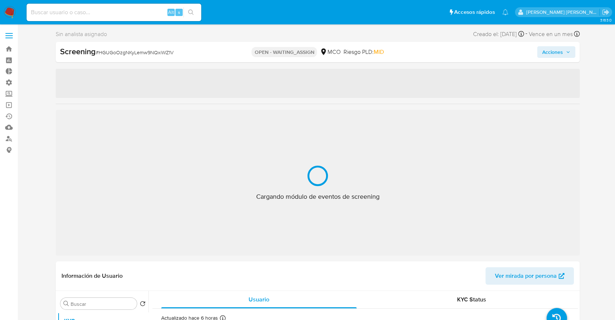
select select "10"
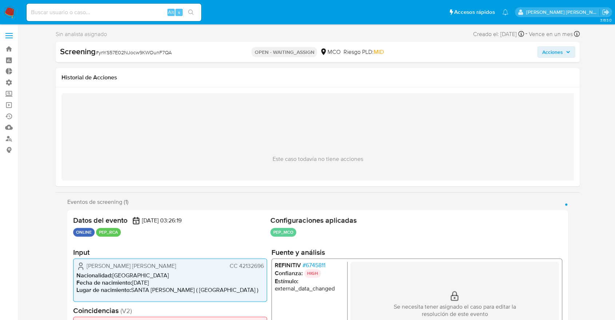
click at [286, 291] on li "Estímulo : external_data_changed" at bounding box center [310, 284] width 70 height 15
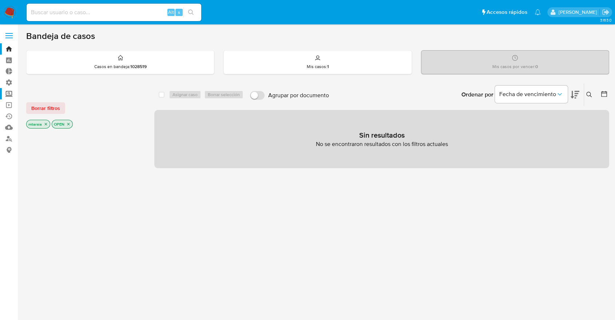
click at [8, 94] on label "Screening" at bounding box center [43, 93] width 87 height 11
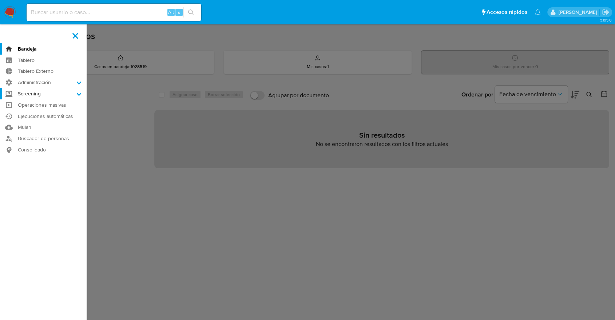
click at [0, 0] on input "Screening" at bounding box center [0, 0] width 0 height 0
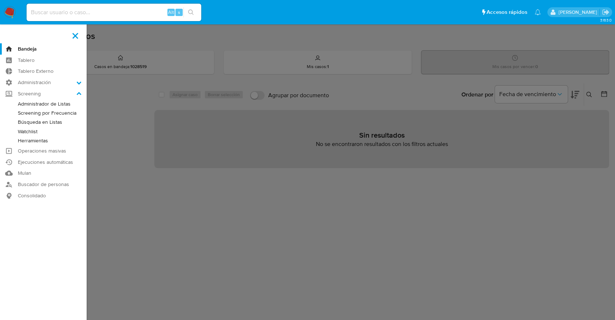
click at [17, 104] on link "Administrador de Listas" at bounding box center [43, 103] width 87 height 9
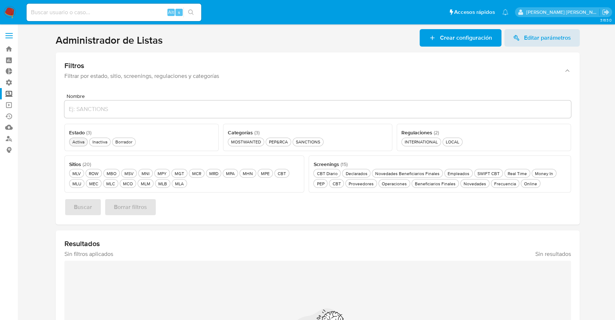
click at [82, 142] on div "Activa Activa" at bounding box center [78, 142] width 15 height 6
click at [161, 183] on div "MLB MLB" at bounding box center [163, 184] width 12 height 6
click at [253, 142] on div "MOSTWANTED MOSTWANTED" at bounding box center [246, 142] width 33 height 6
click at [494, 181] on div "Frecuencia Frecuencia" at bounding box center [506, 184] width 25 height 6
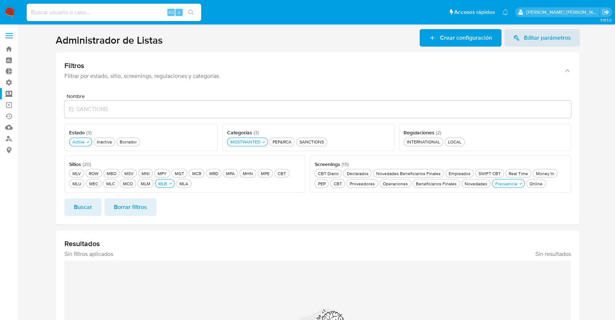
click at [90, 213] on span "Buscar" at bounding box center [83, 207] width 18 height 16
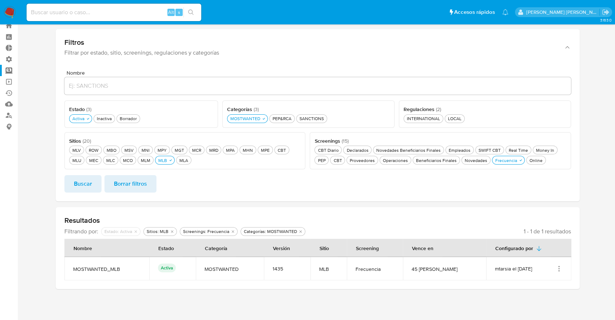
scroll to position [23, 0]
